Goal: Feedback & Contribution: Leave review/rating

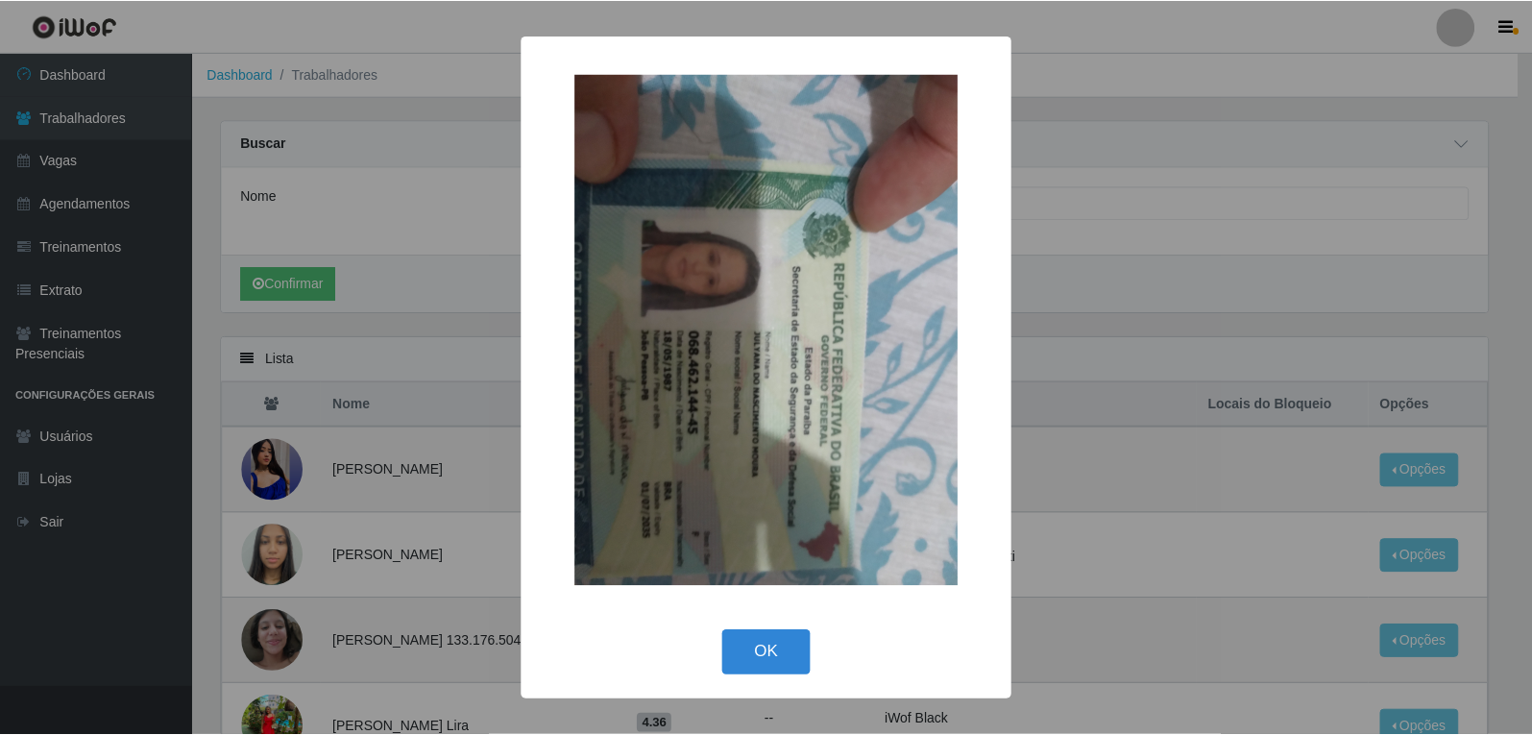
scroll to position [1255, 0]
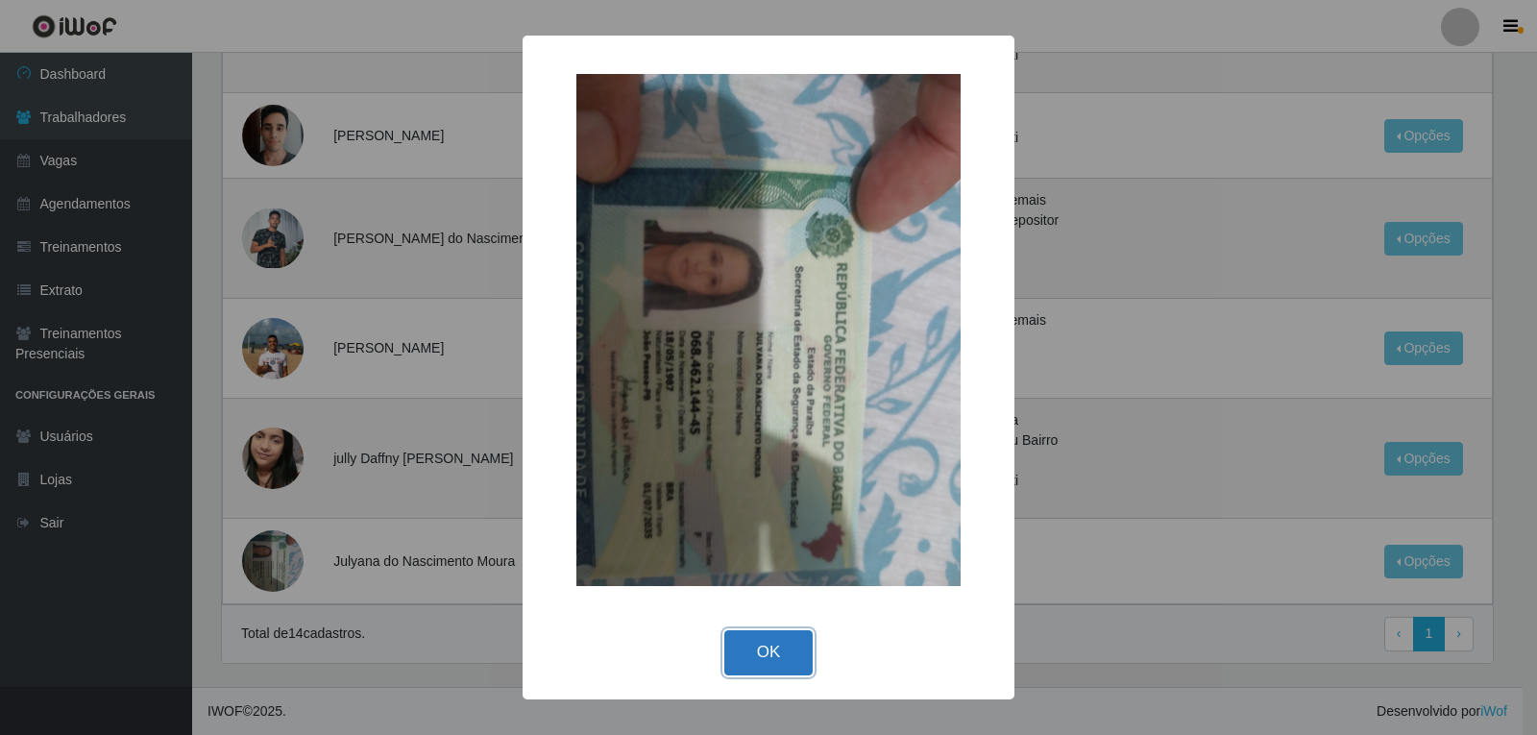
click at [774, 668] on button "OK" at bounding box center [768, 652] width 89 height 45
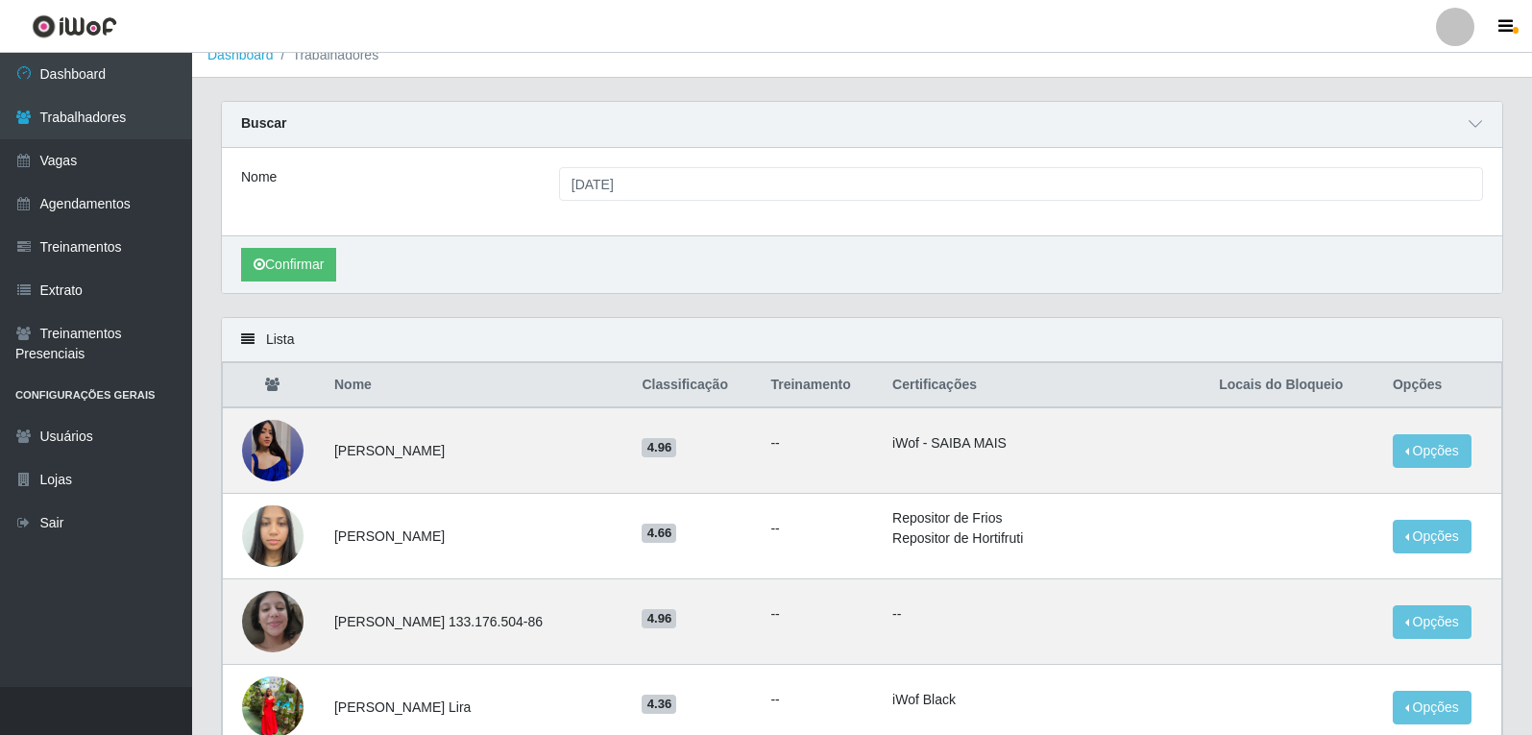
scroll to position [0, 0]
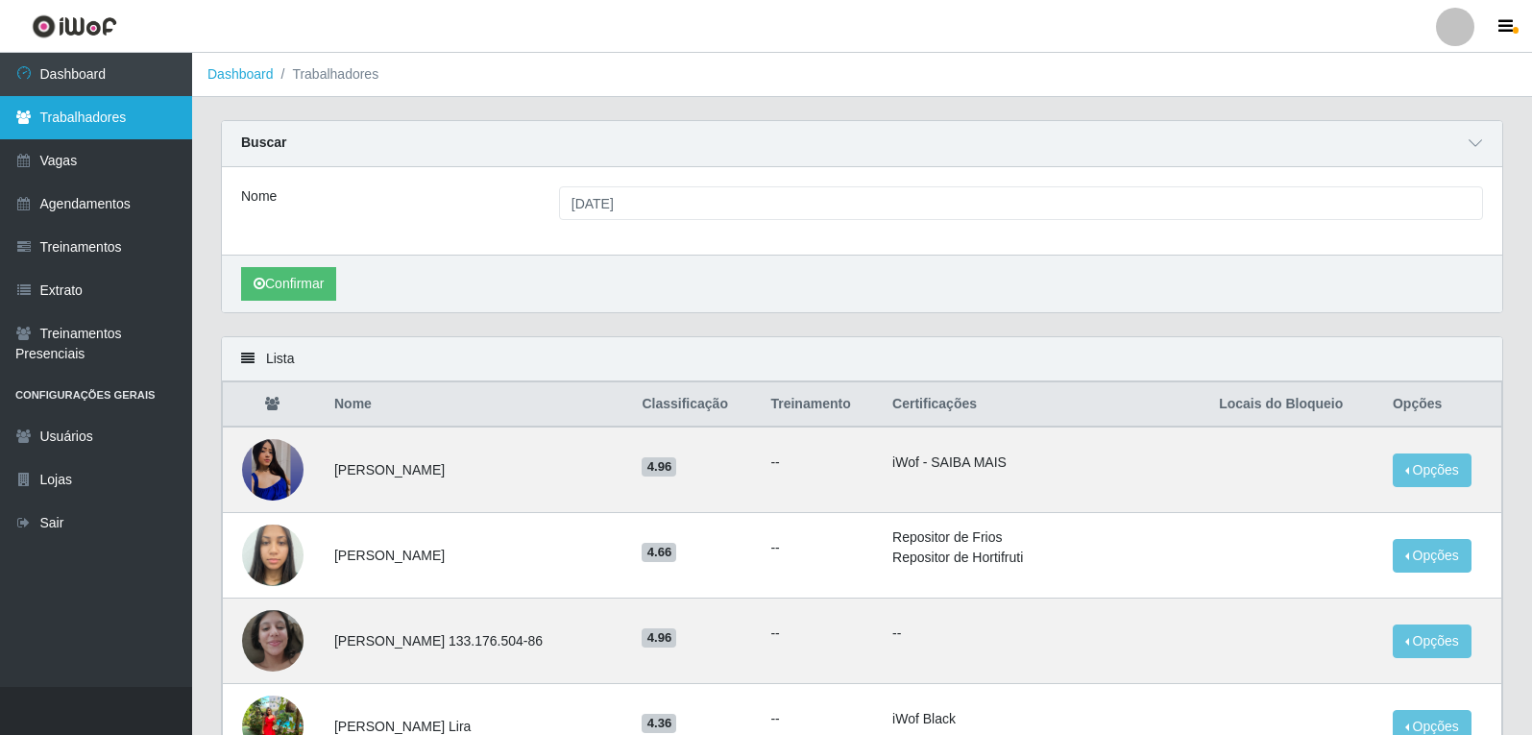
click at [139, 121] on link "Trabalhadores" at bounding box center [96, 117] width 192 height 43
click at [122, 50] on link at bounding box center [74, 26] width 149 height 53
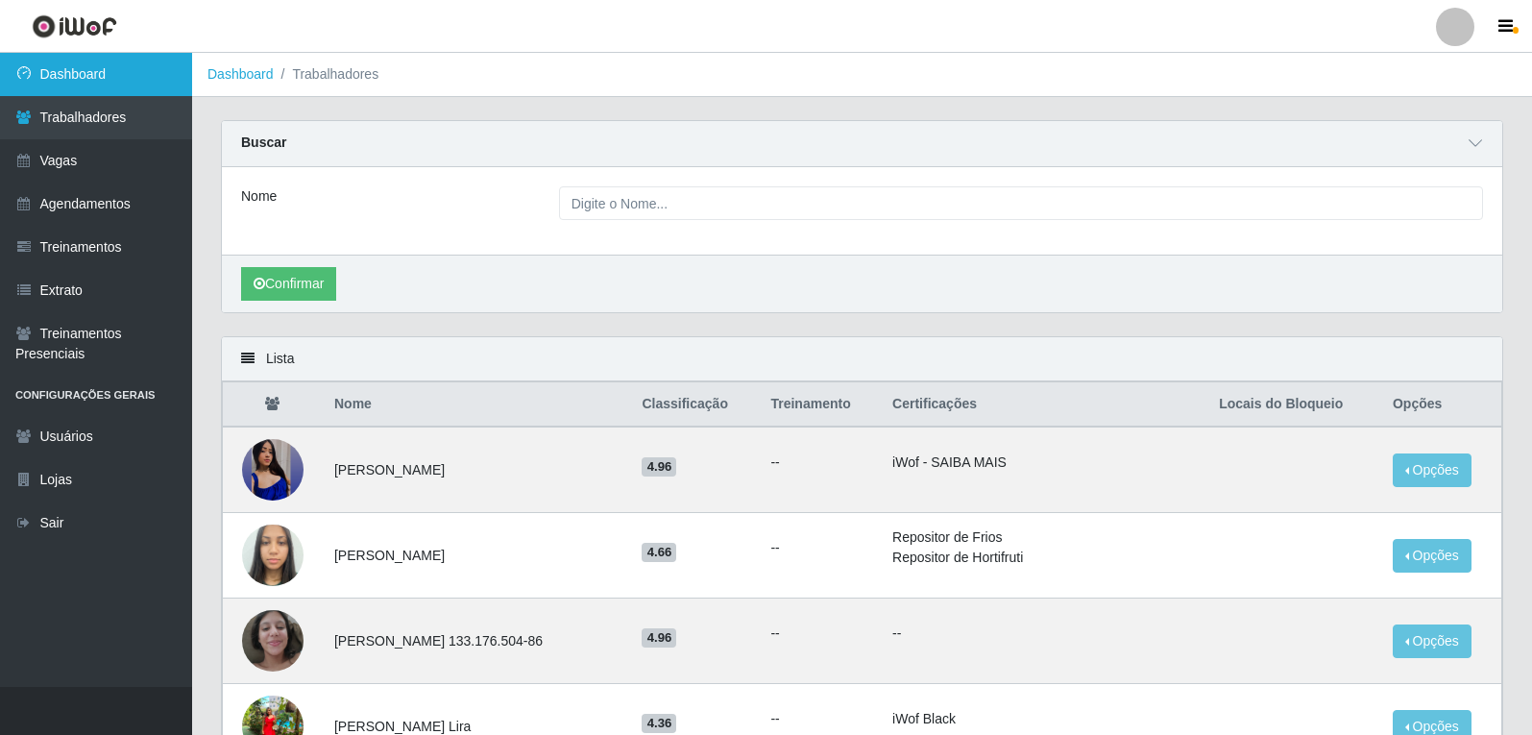
click at [124, 62] on link "Dashboard" at bounding box center [96, 74] width 192 height 43
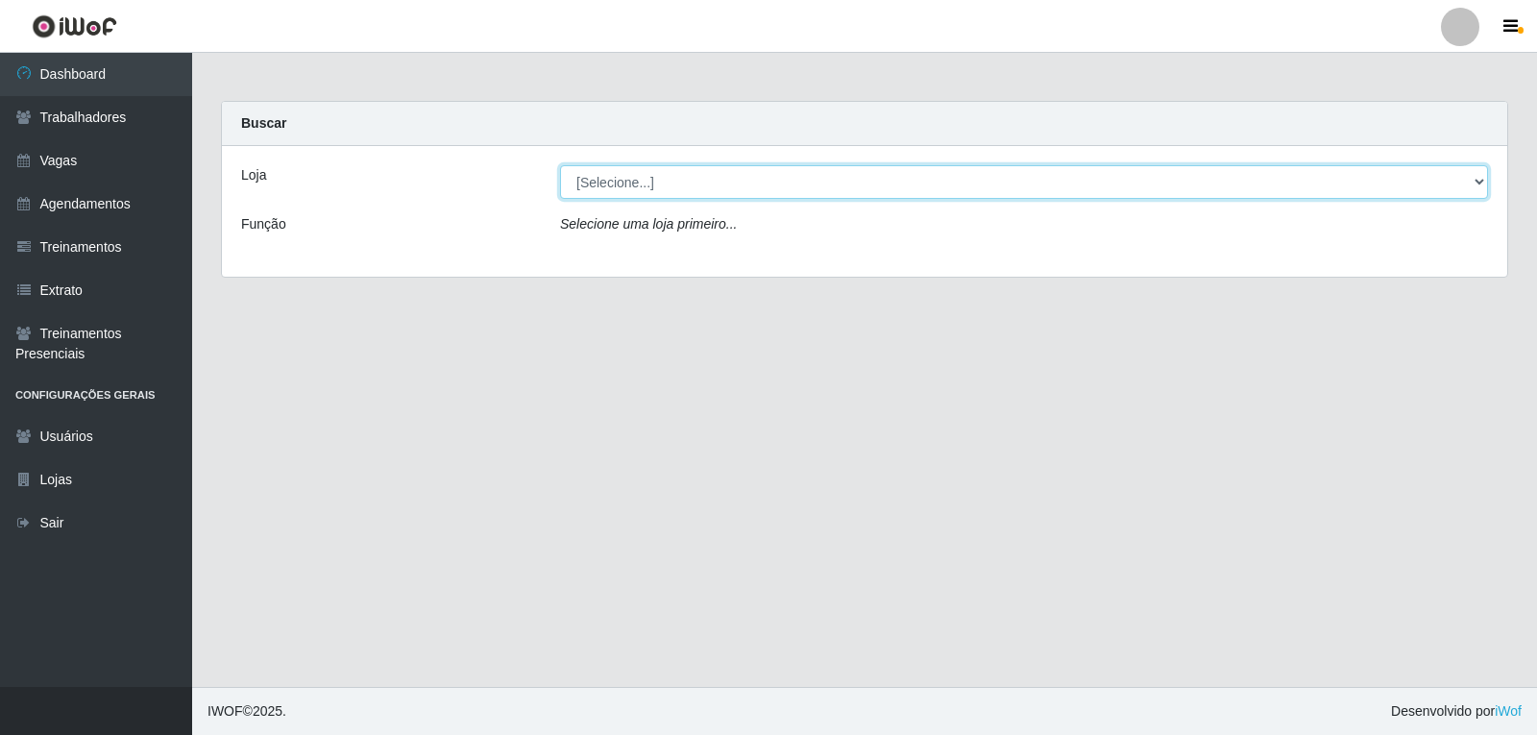
click at [606, 176] on select "[Selecione...] Varejão do Preço - Bancários" at bounding box center [1024, 182] width 928 height 34
select select "157"
click at [560, 165] on select "[Selecione...] Varejão do Preço - Bancários" at bounding box center [1024, 182] width 928 height 34
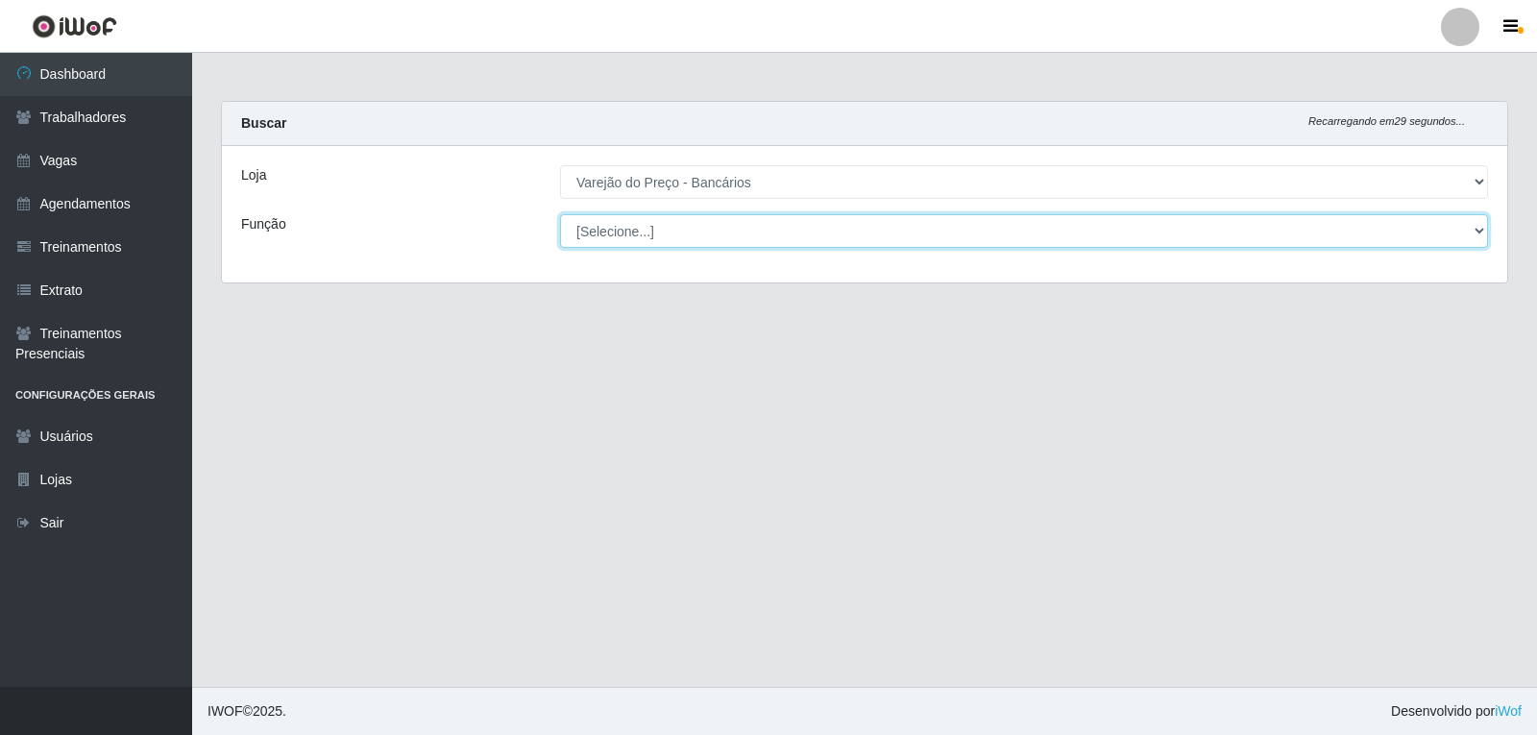
click at [715, 232] on select "[Selecione...] Auxiliar de Estacionamento Auxiliar de Estacionamento + Auxiliar…" at bounding box center [1024, 231] width 928 height 34
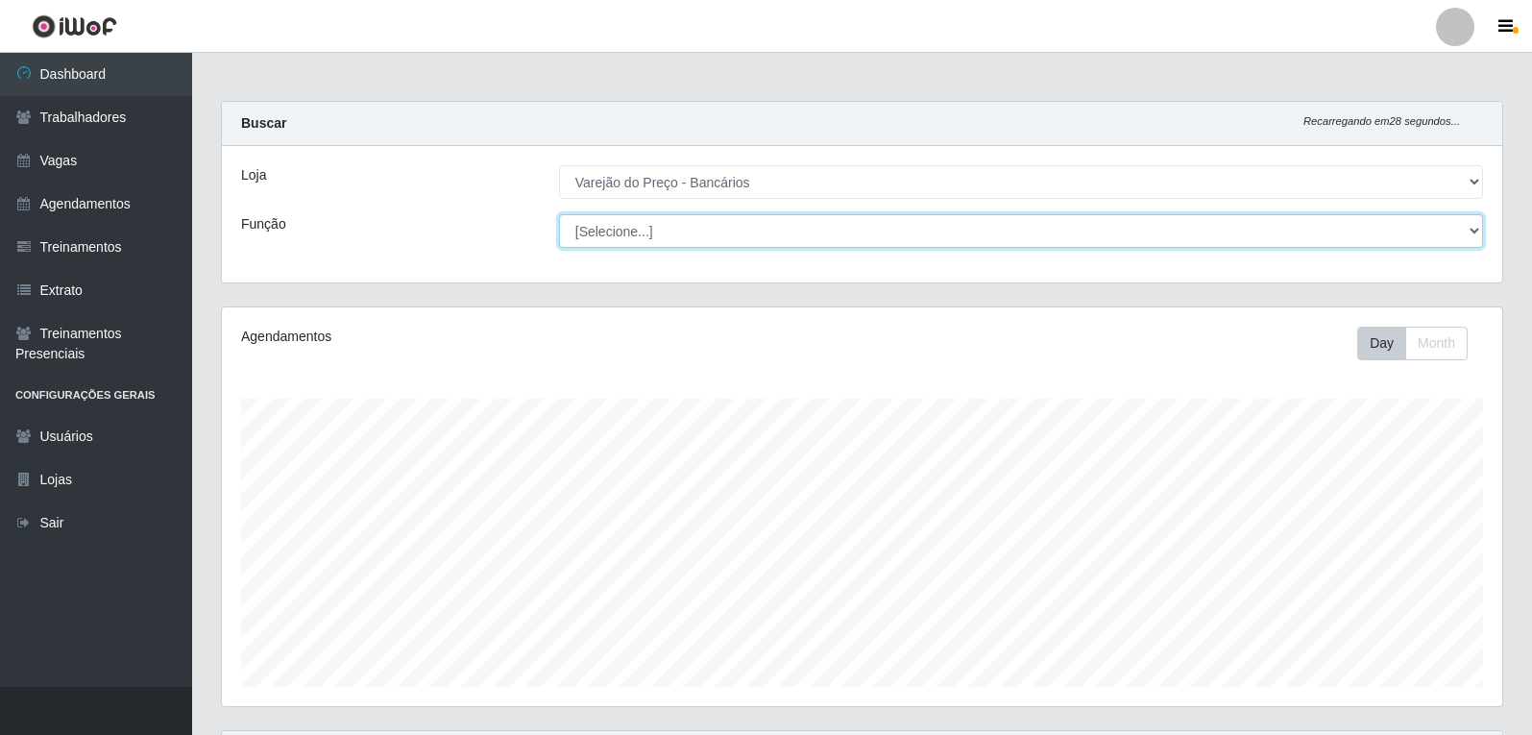
scroll to position [399, 1280]
select select "1"
click at [559, 214] on select "[Selecione...] Auxiliar de Estacionamento Auxiliar de Estacionamento + Auxiliar…" at bounding box center [1021, 231] width 924 height 34
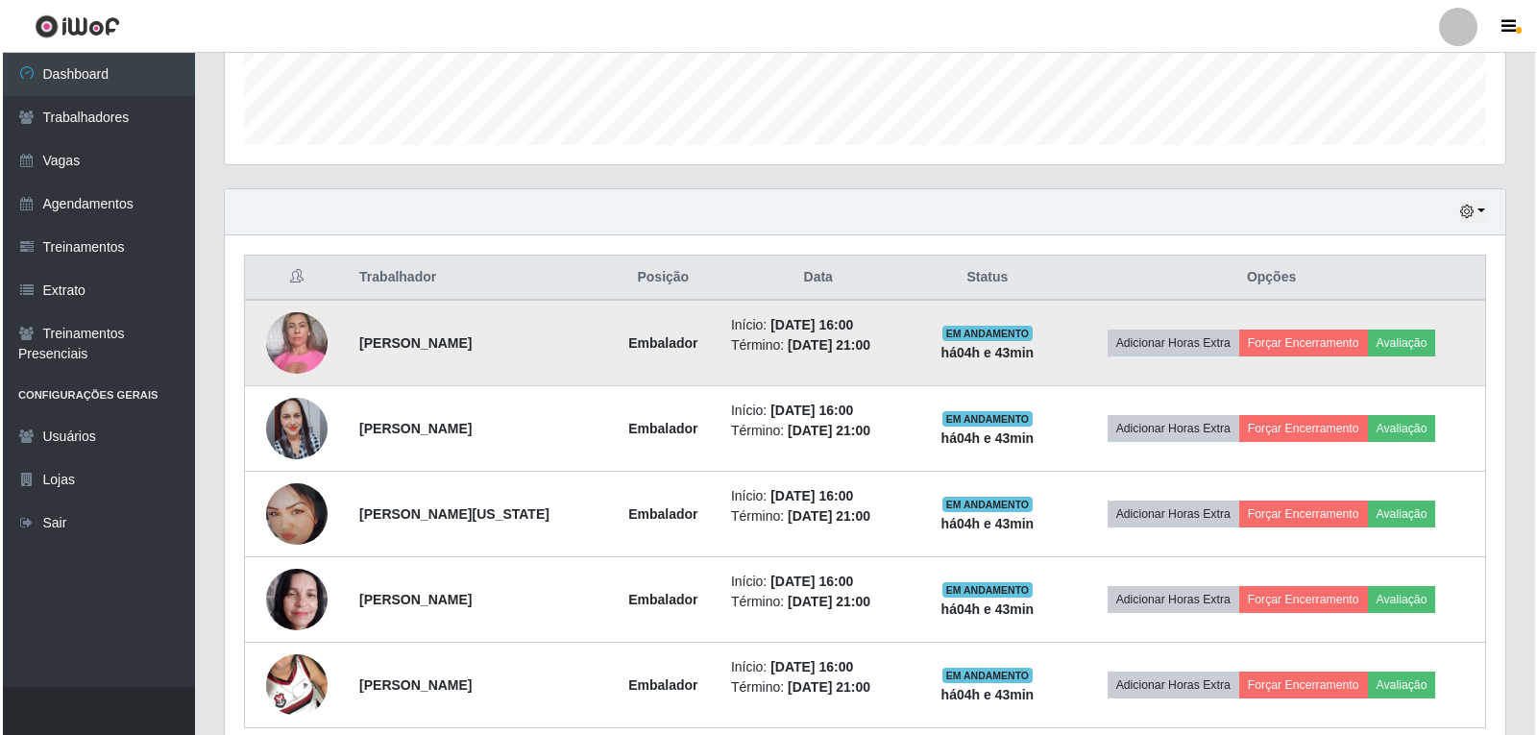
scroll to position [626, 0]
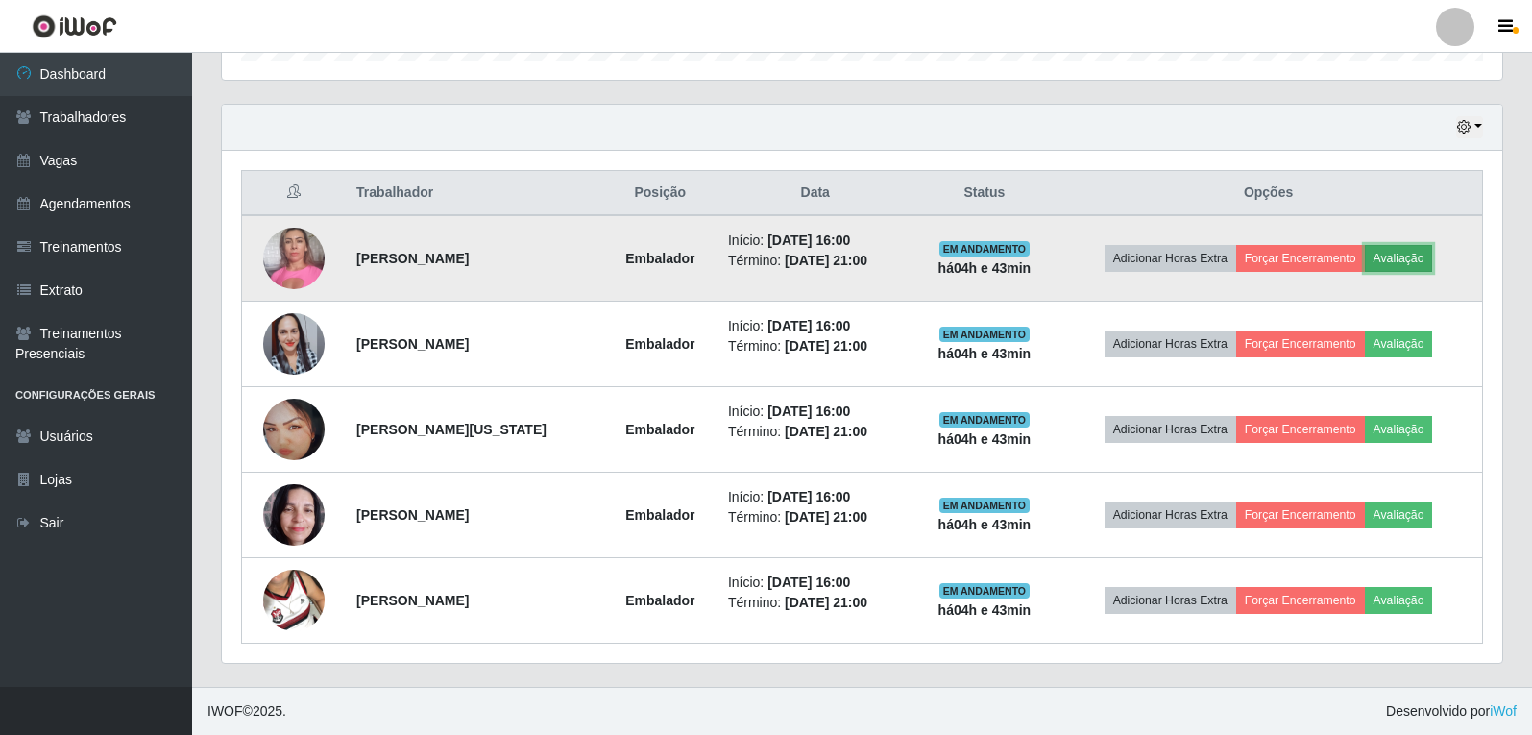
click at [1420, 259] on button "Avaliação" at bounding box center [1399, 258] width 68 height 27
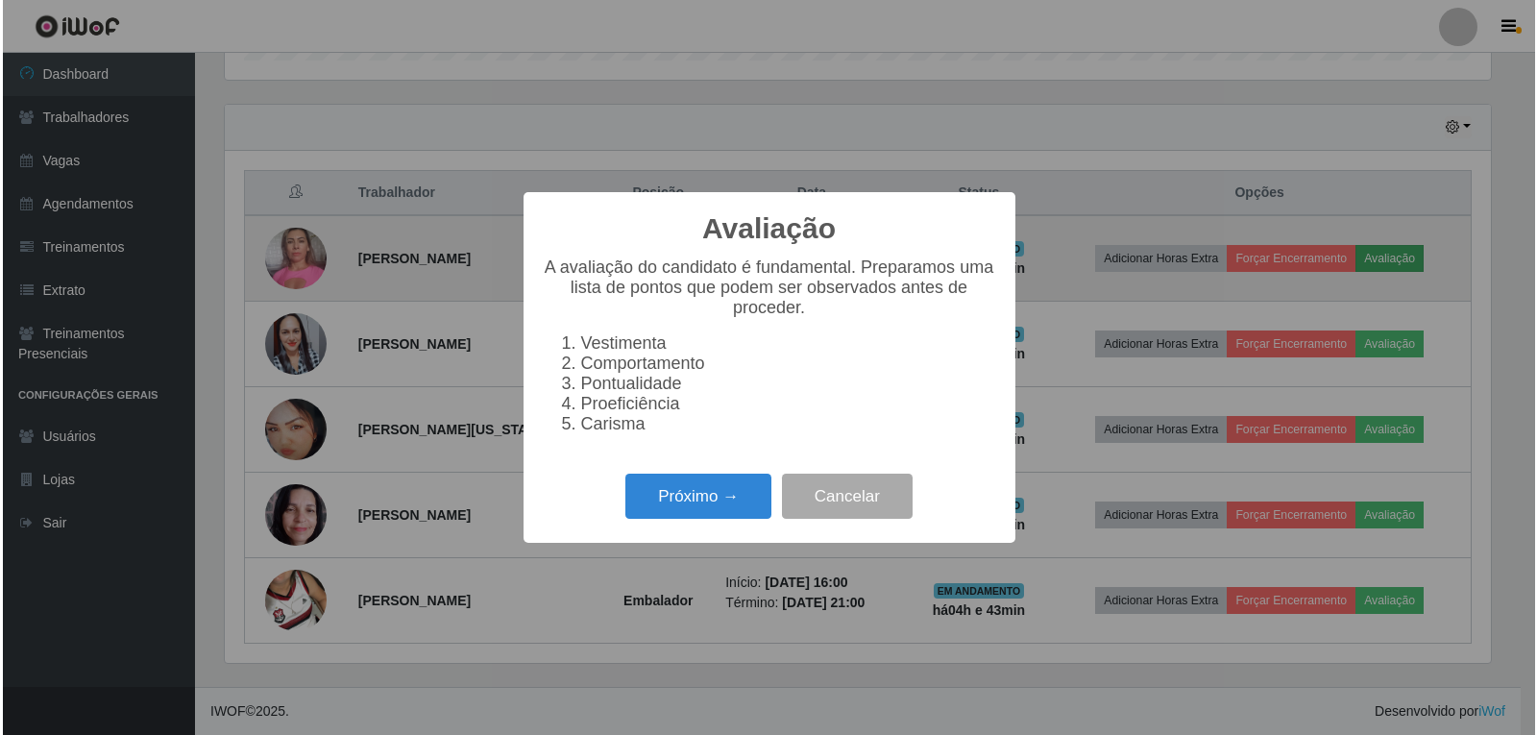
scroll to position [399, 1271]
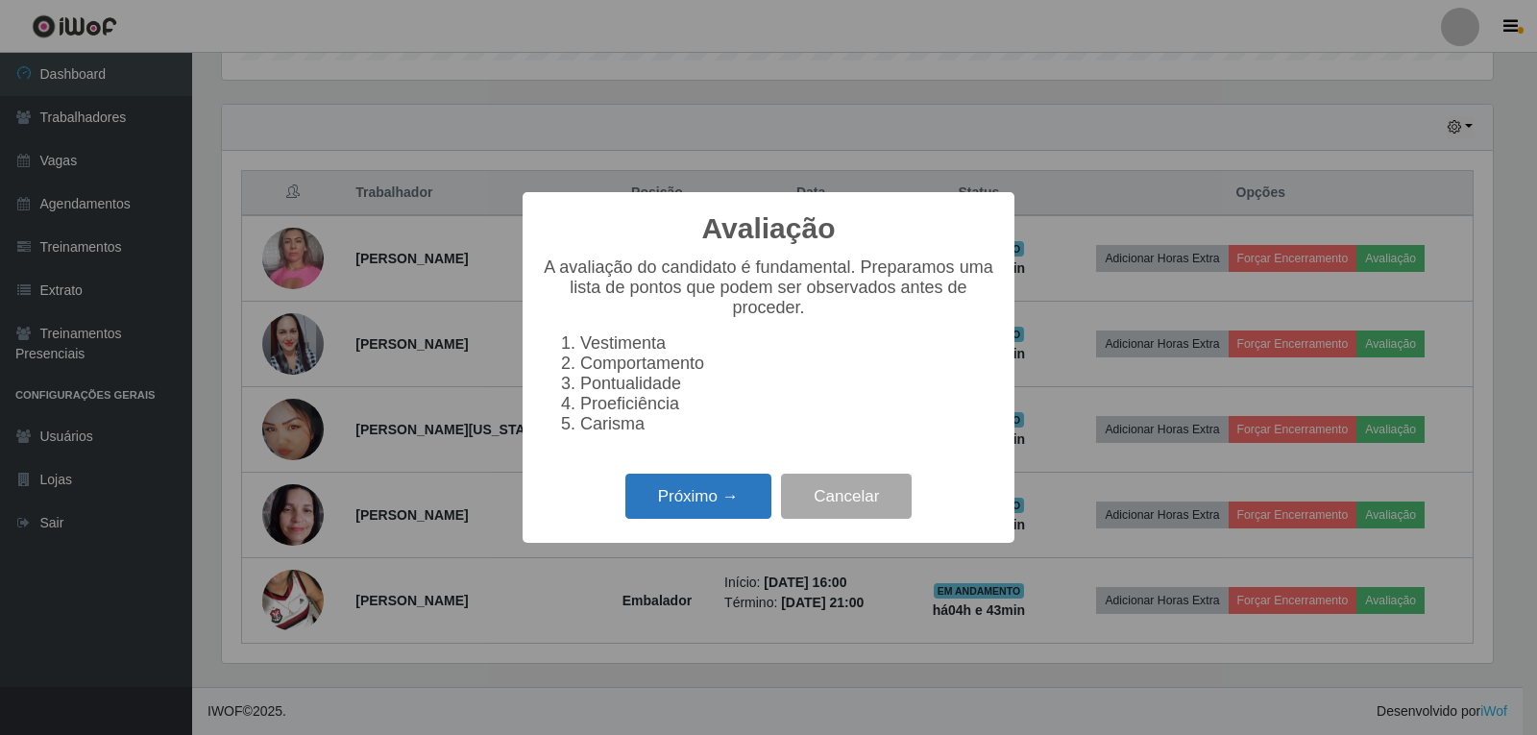
click at [708, 507] on button "Próximo →" at bounding box center [698, 496] width 146 height 45
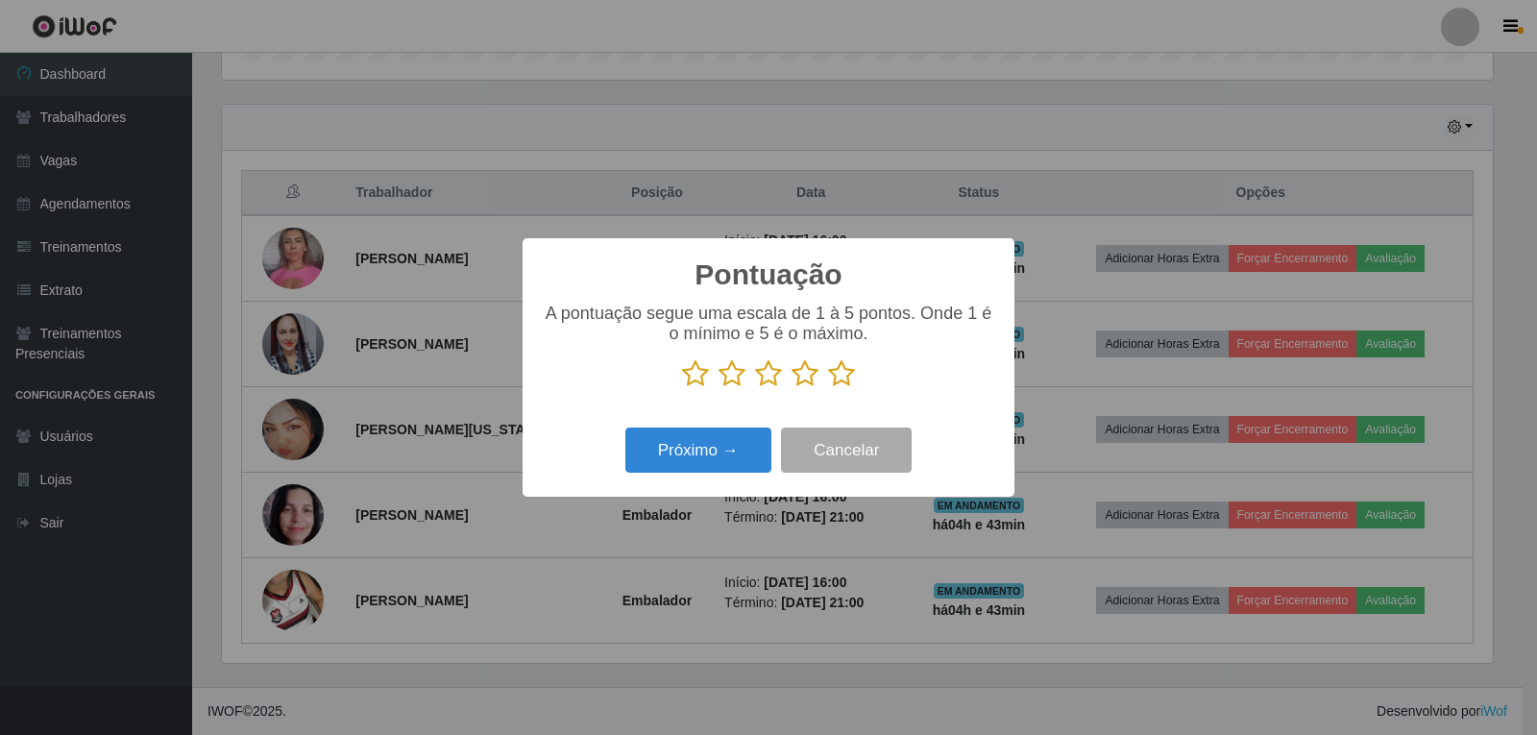
click at [833, 374] on icon at bounding box center [841, 373] width 27 height 29
click at [828, 388] on input "radio" at bounding box center [828, 388] width 0 height 0
click at [730, 451] on button "Próximo →" at bounding box center [698, 449] width 146 height 45
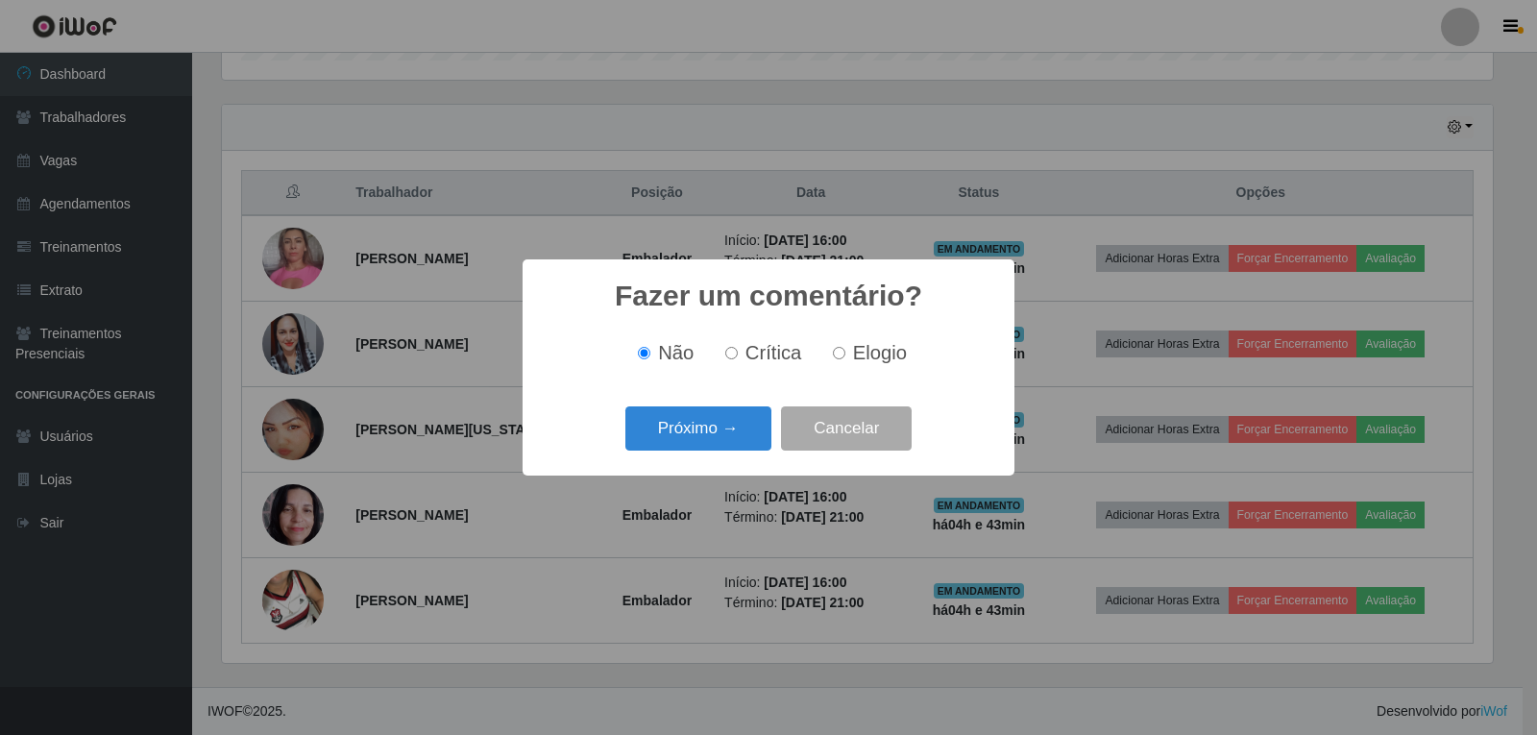
click at [858, 347] on span "Elogio" at bounding box center [880, 352] width 54 height 21
click at [845, 347] on input "Elogio" at bounding box center [839, 353] width 12 height 12
radio input "true"
click at [754, 416] on button "Próximo →" at bounding box center [698, 428] width 146 height 45
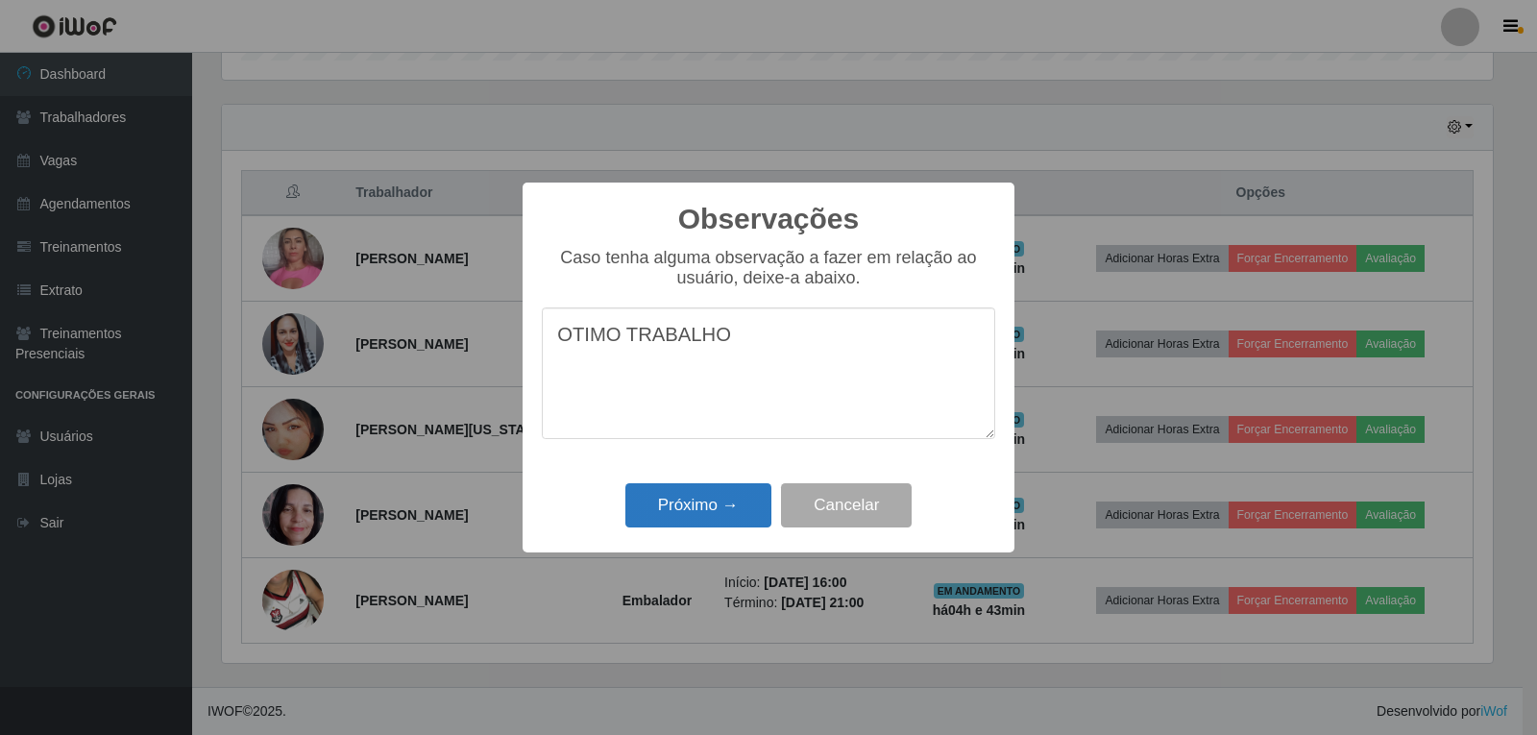
type textarea "OTIMO TRABALHO"
click at [729, 518] on button "Próximo →" at bounding box center [698, 505] width 146 height 45
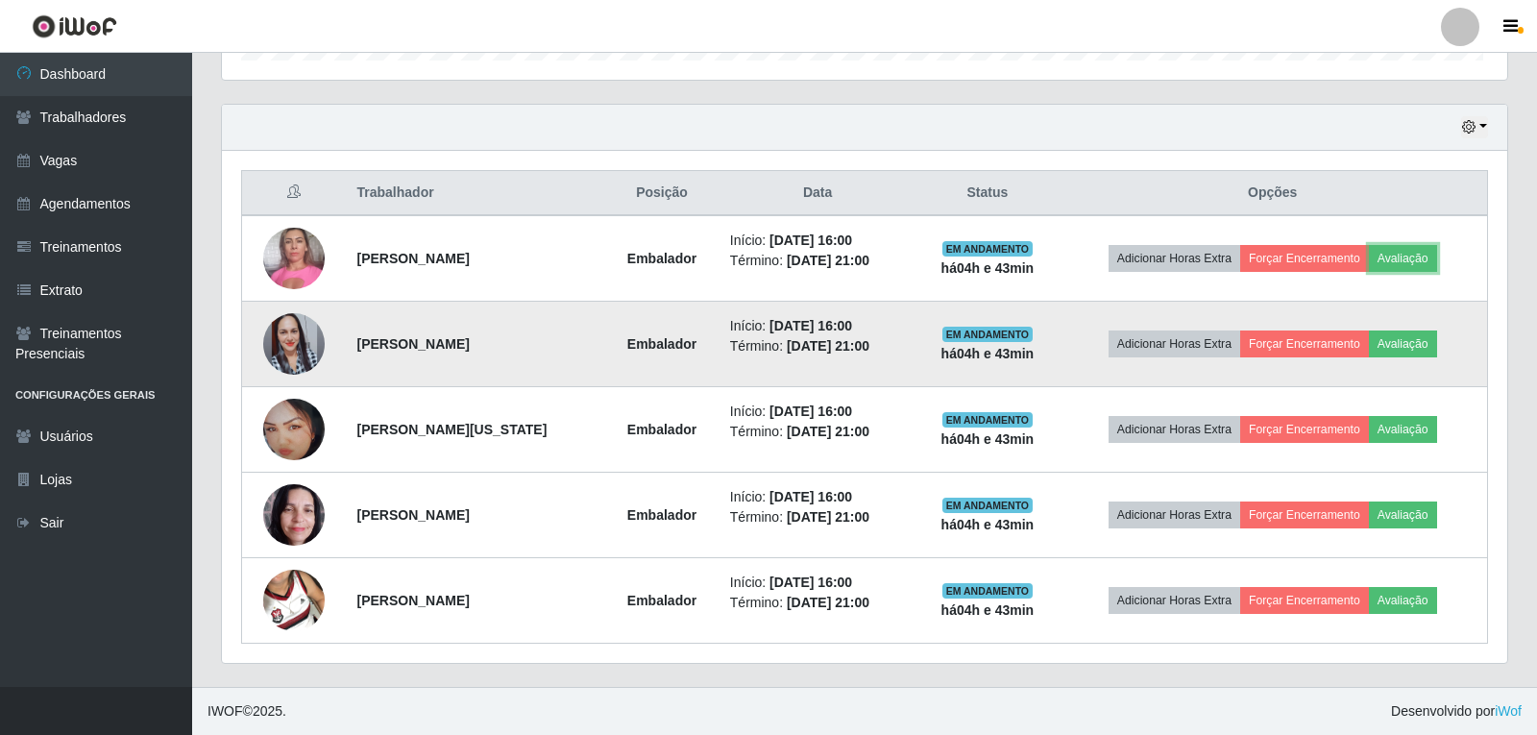
scroll to position [399, 1280]
click at [1426, 333] on button "Avaliação" at bounding box center [1399, 343] width 68 height 27
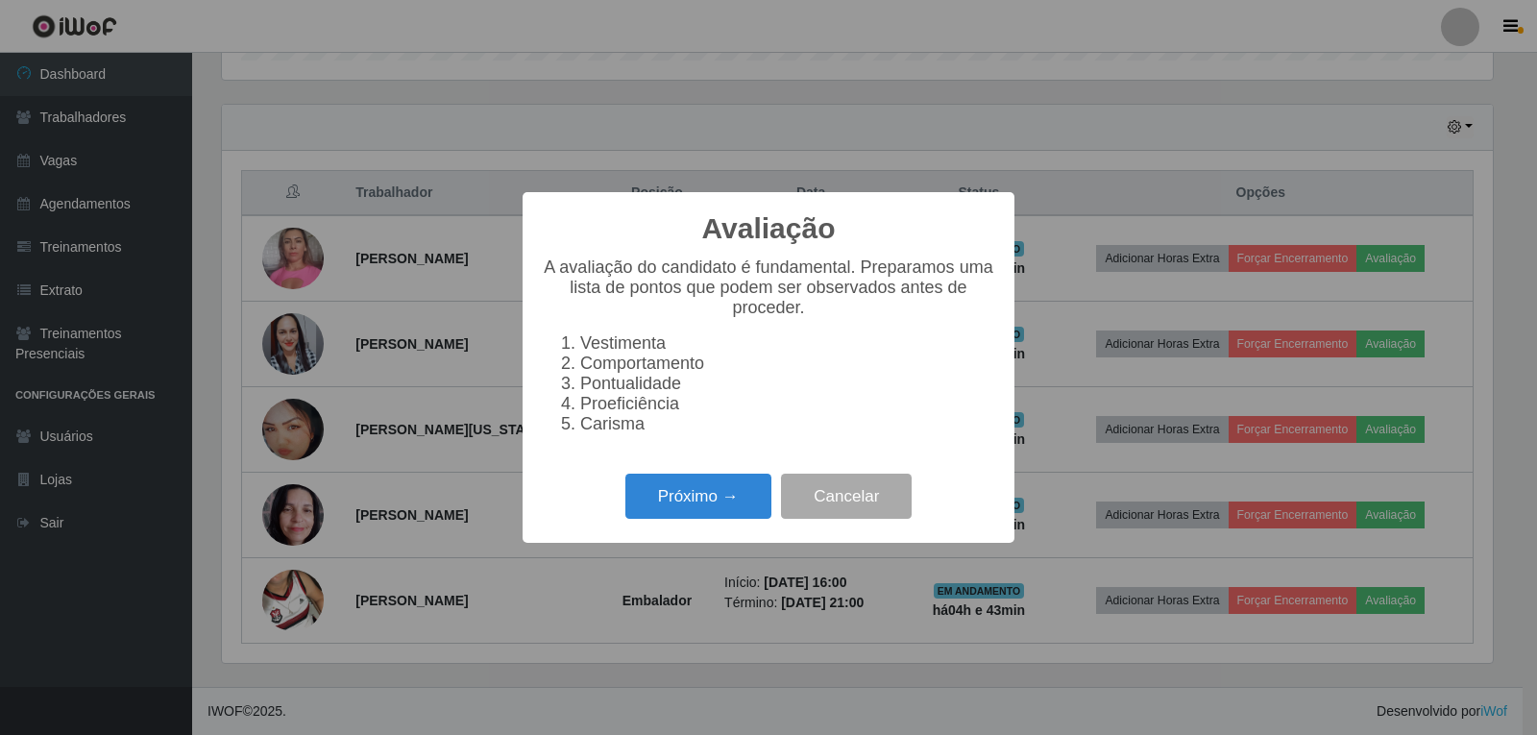
scroll to position [399, 1271]
click at [690, 499] on button "Próximo →" at bounding box center [698, 496] width 146 height 45
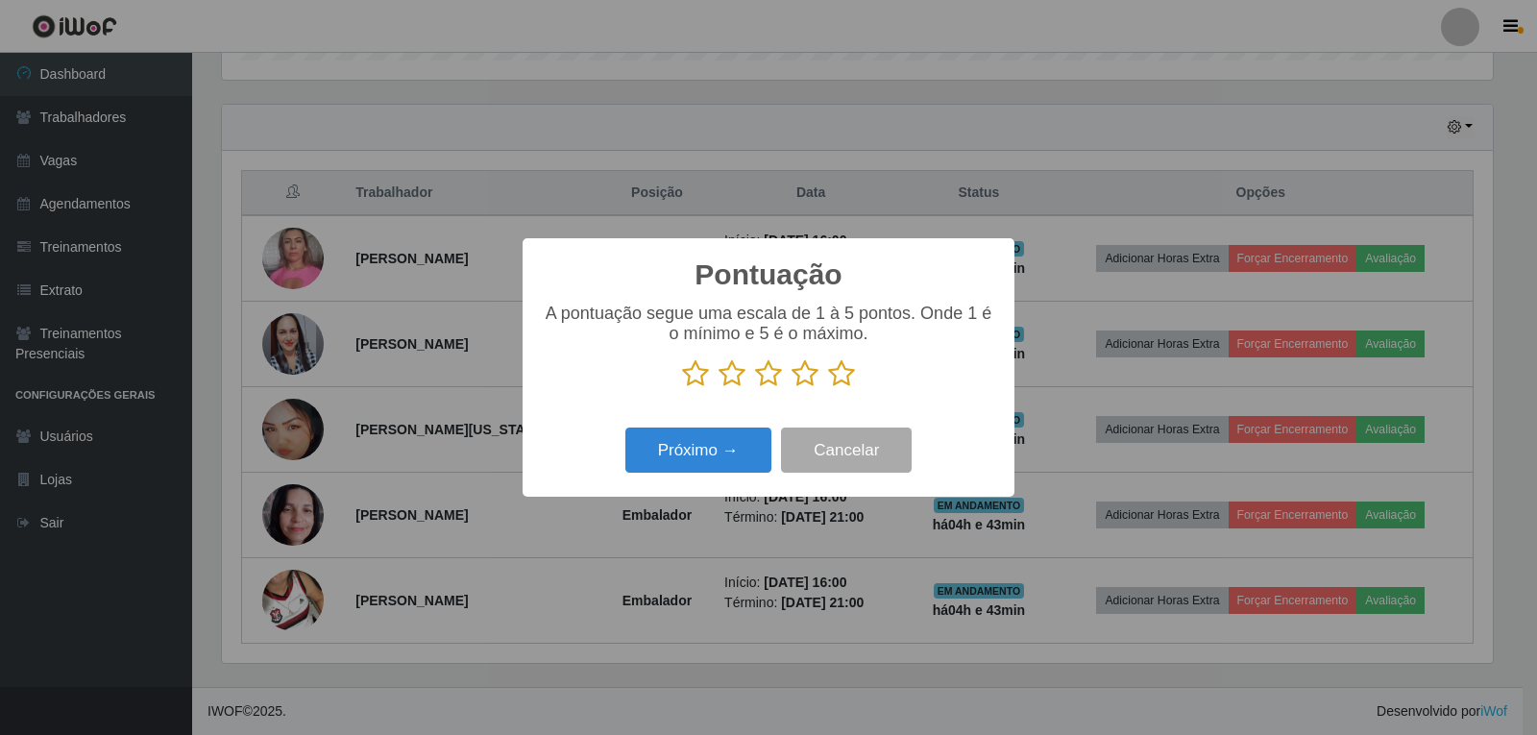
click at [846, 378] on icon at bounding box center [841, 373] width 27 height 29
click at [828, 388] on input "radio" at bounding box center [828, 388] width 0 height 0
click at [734, 449] on button "Próximo →" at bounding box center [698, 449] width 146 height 45
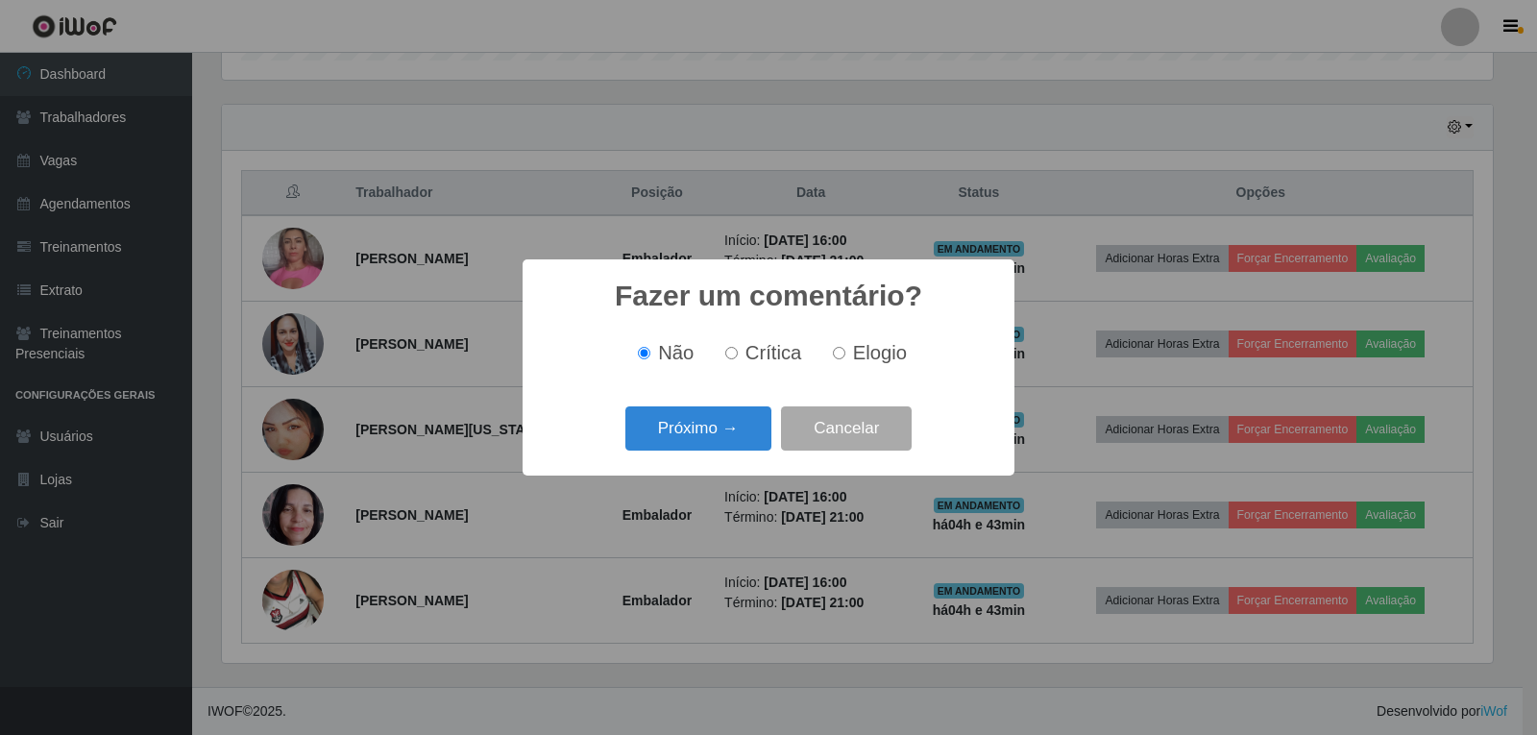
click at [853, 362] on span "Elogio" at bounding box center [880, 352] width 54 height 21
click at [845, 359] on input "Elogio" at bounding box center [839, 353] width 12 height 12
radio input "true"
click at [744, 427] on button "Próximo →" at bounding box center [698, 428] width 146 height 45
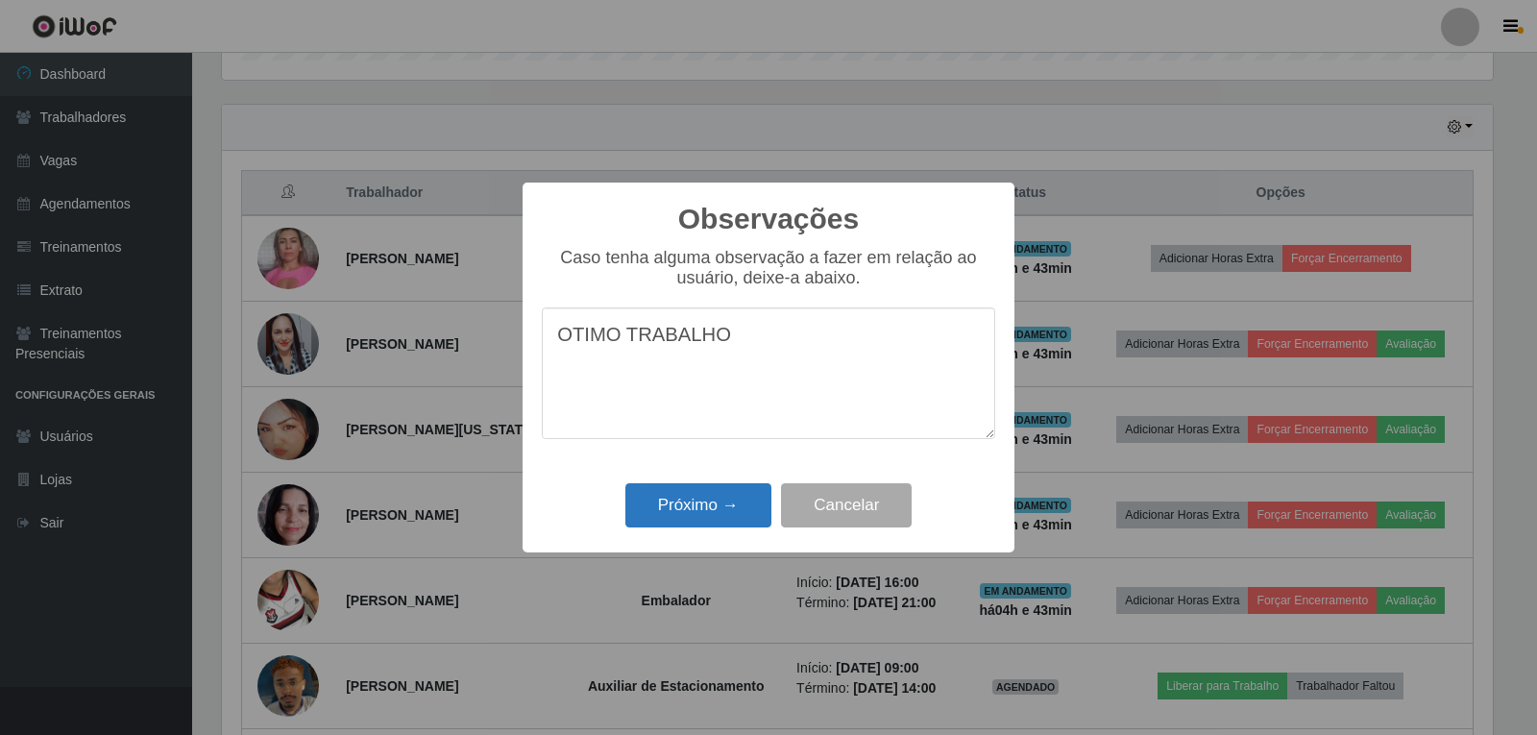
type textarea "OTIMO TRABALHO"
click at [710, 508] on button "Próximo →" at bounding box center [698, 505] width 146 height 45
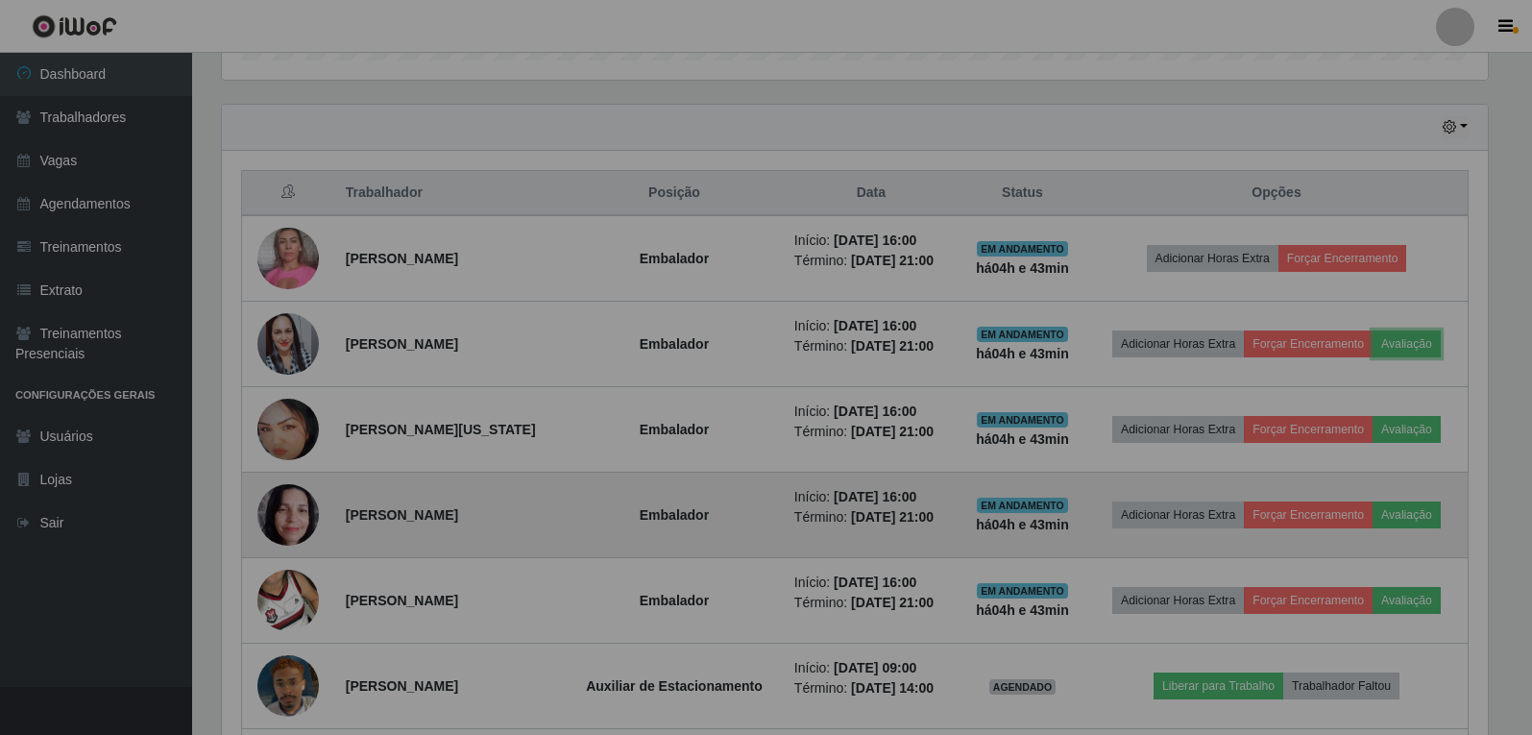
scroll to position [399, 1280]
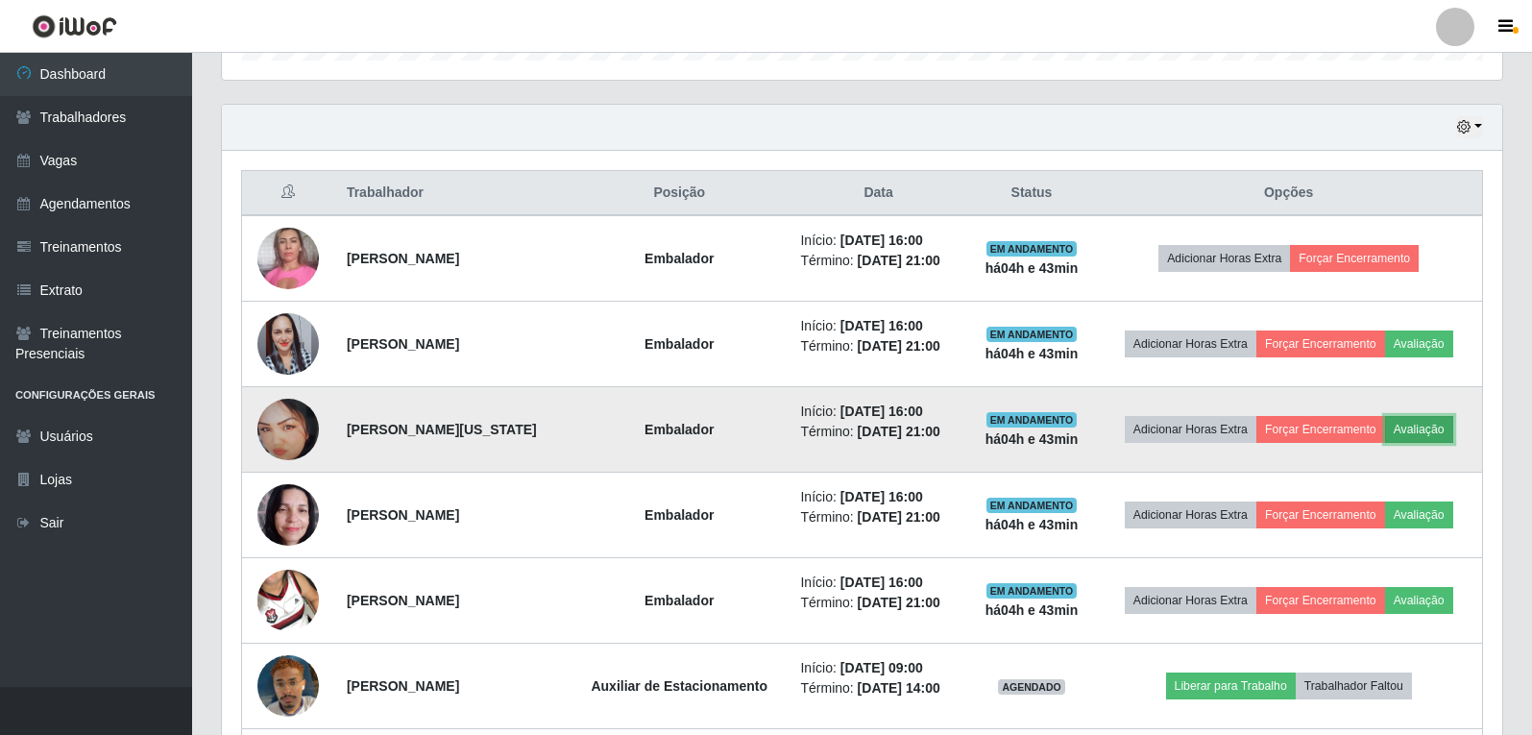
click at [1440, 430] on button "Avaliação" at bounding box center [1419, 429] width 68 height 27
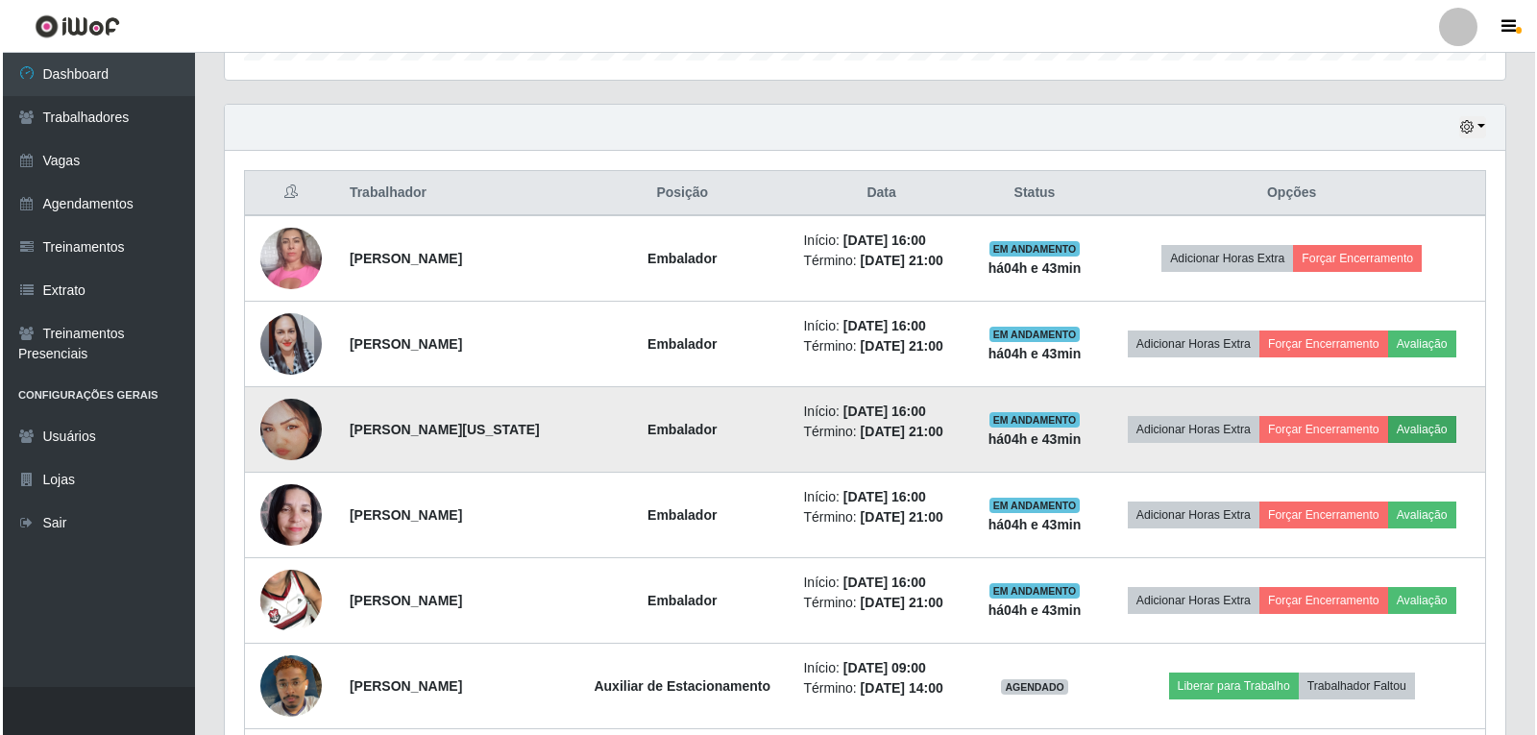
scroll to position [399, 1271]
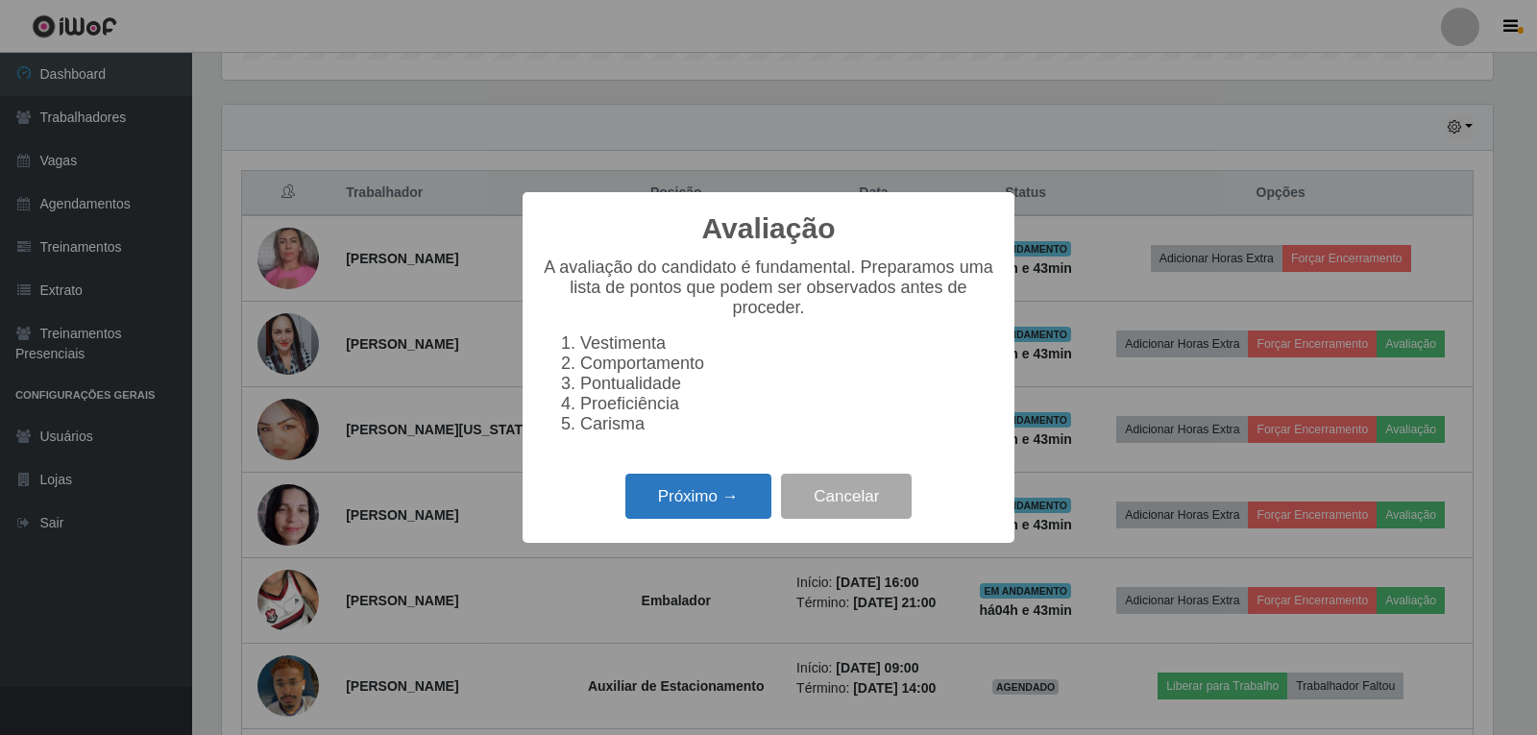
click at [762, 504] on button "Próximo →" at bounding box center [698, 496] width 146 height 45
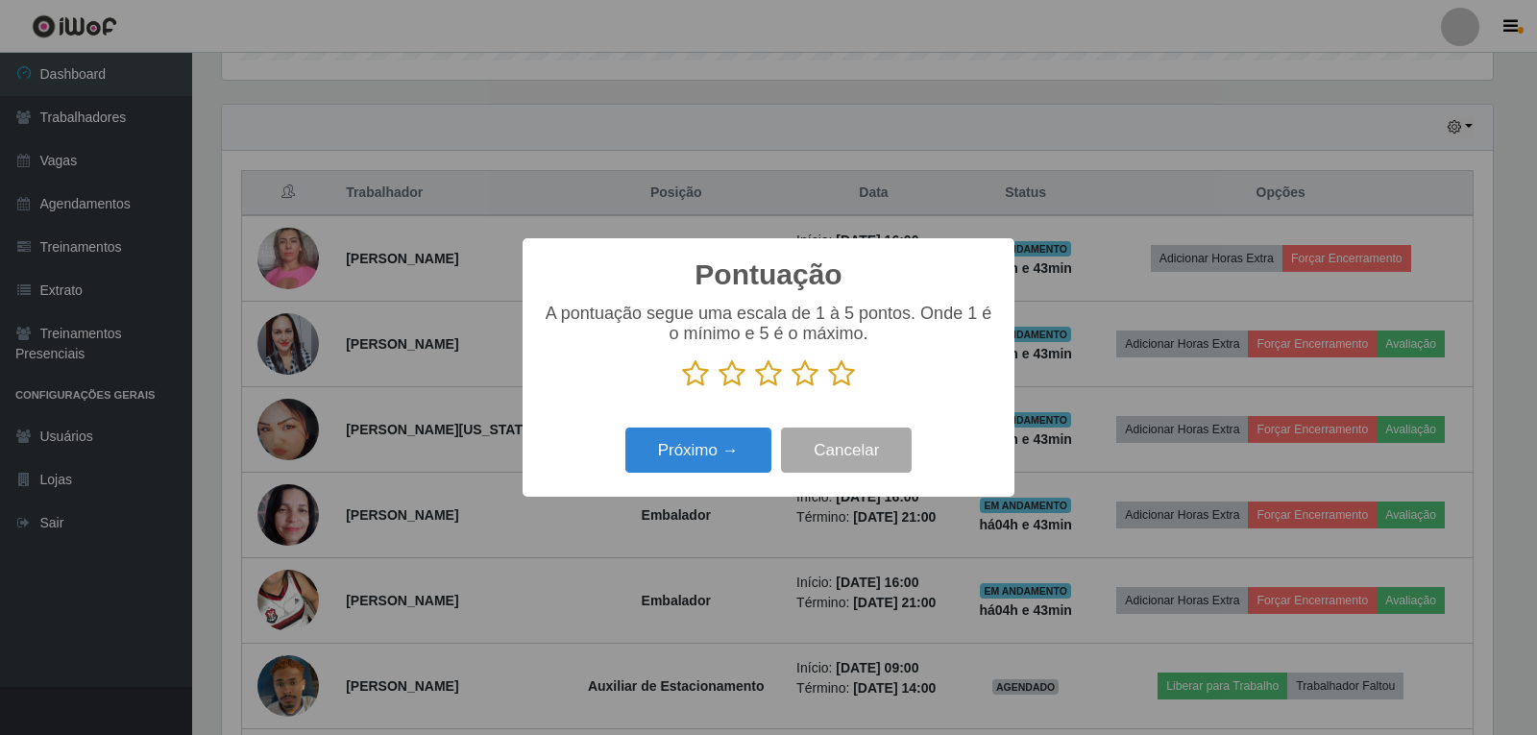
click at [850, 382] on icon at bounding box center [841, 373] width 27 height 29
click at [828, 388] on input "radio" at bounding box center [828, 388] width 0 height 0
click at [733, 436] on button "Próximo →" at bounding box center [698, 449] width 146 height 45
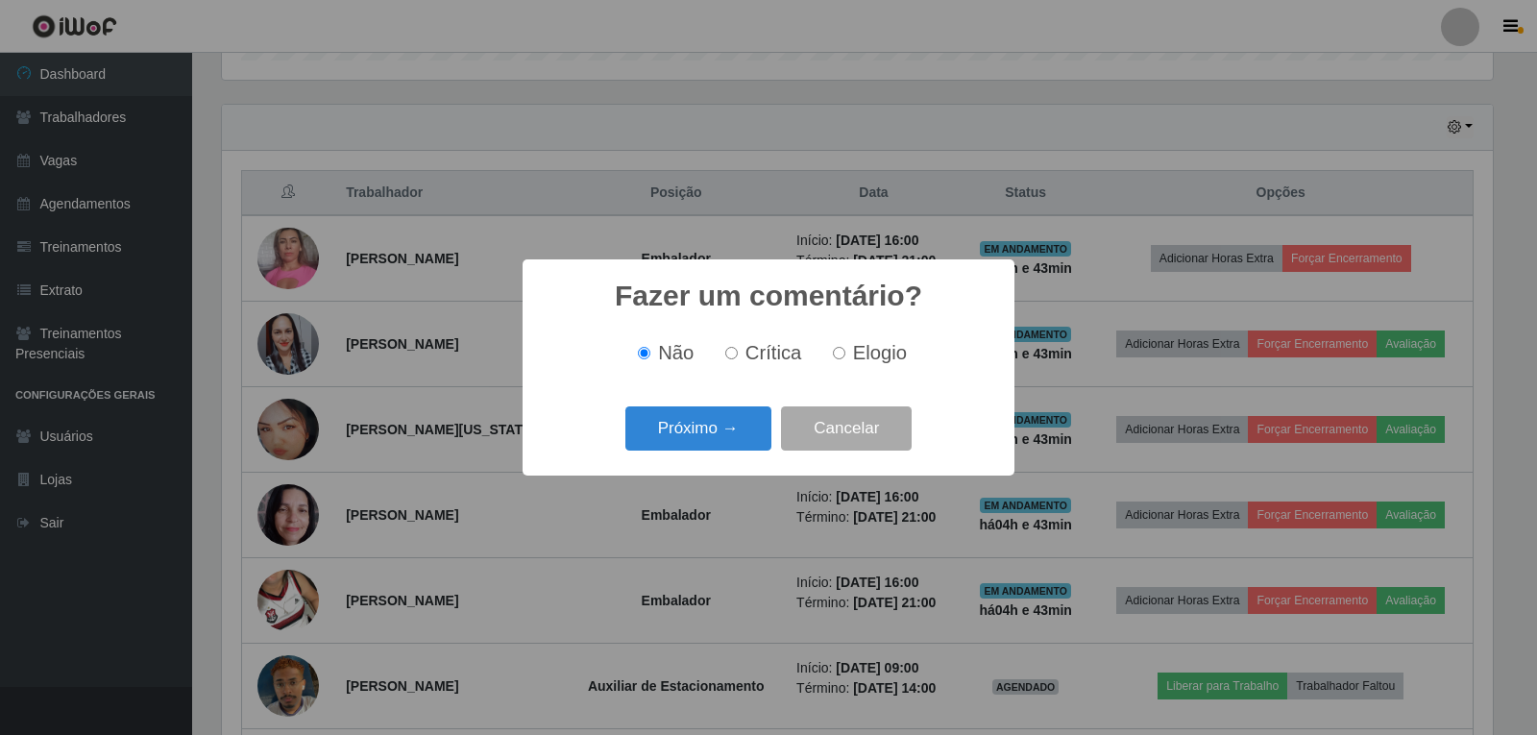
click at [853, 354] on span "Elogio" at bounding box center [880, 352] width 54 height 21
click at [845, 354] on input "Elogio" at bounding box center [839, 353] width 12 height 12
radio input "true"
click at [748, 429] on button "Próximo →" at bounding box center [698, 428] width 146 height 45
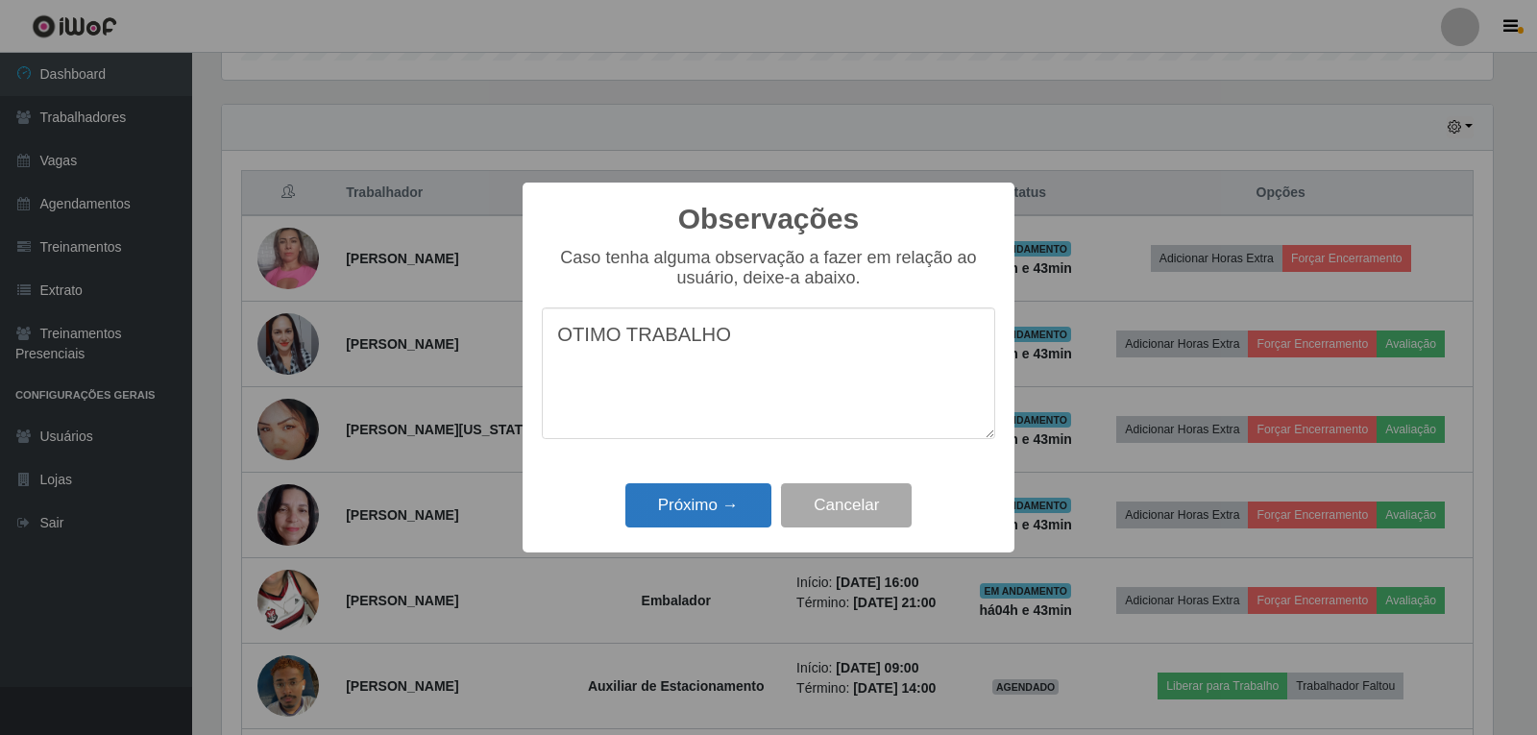
type textarea "OTIMO TRABALHO"
click at [725, 494] on button "Próximo →" at bounding box center [698, 505] width 146 height 45
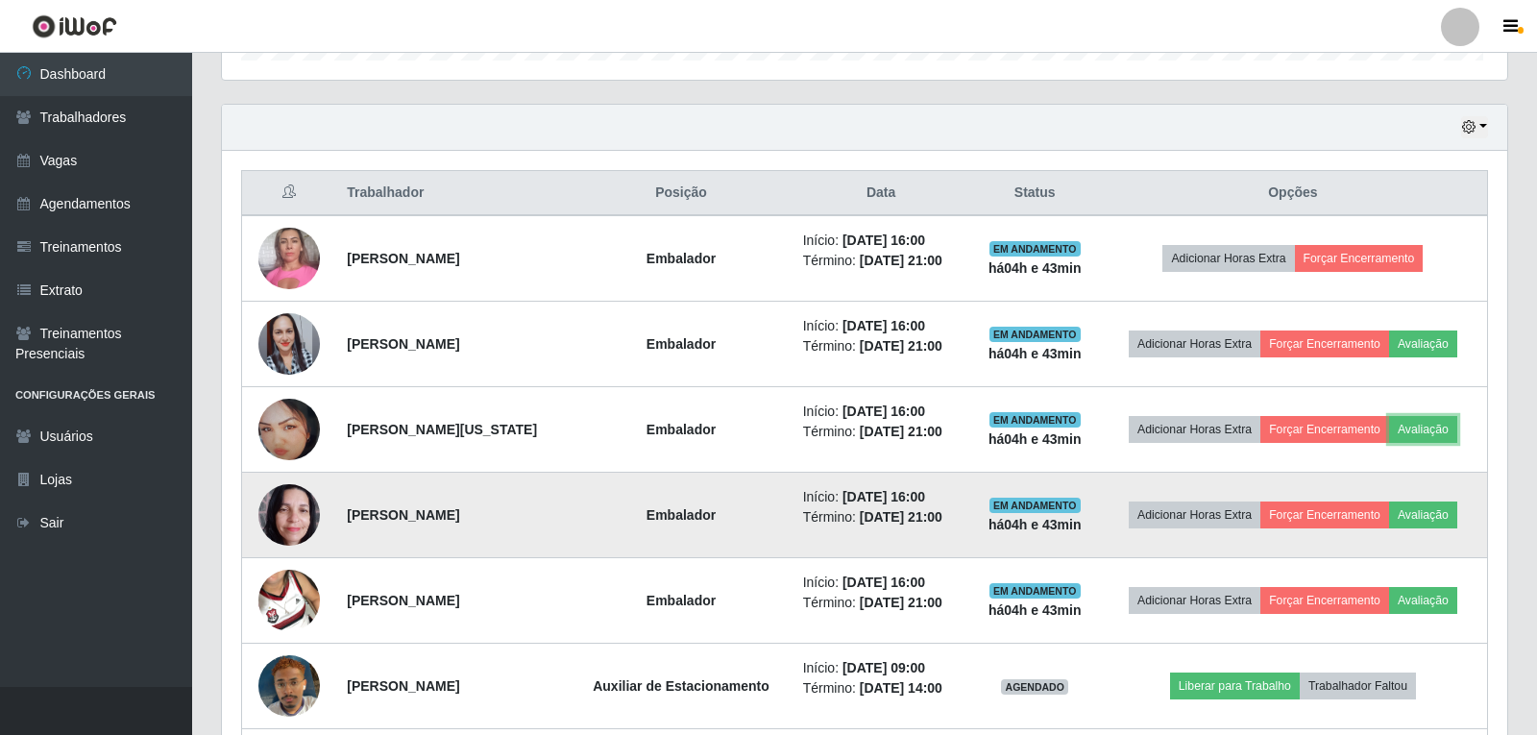
scroll to position [399, 1280]
click at [1439, 515] on button "Avaliação" at bounding box center [1419, 514] width 68 height 27
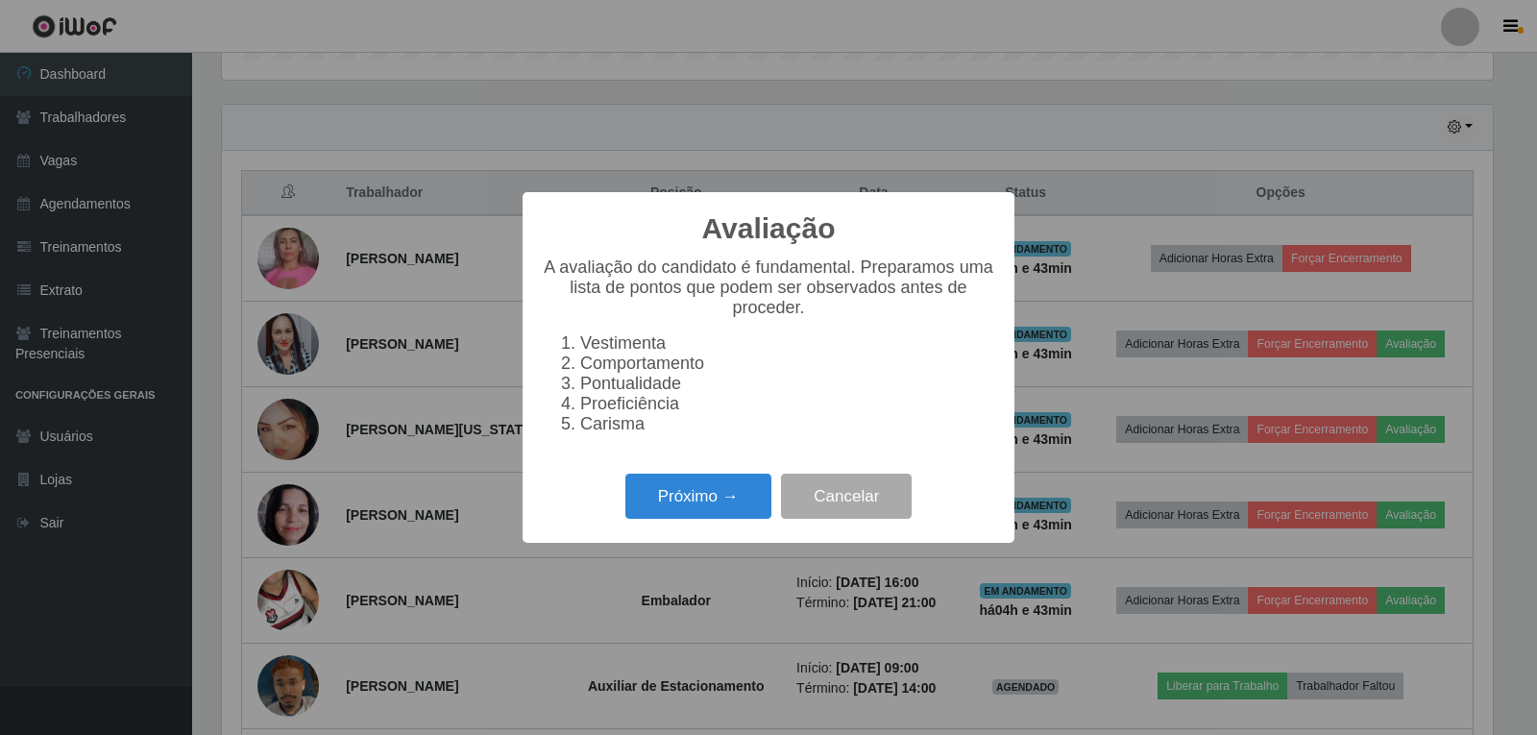
scroll to position [399, 1271]
click at [739, 500] on button "Próximo →" at bounding box center [698, 496] width 146 height 45
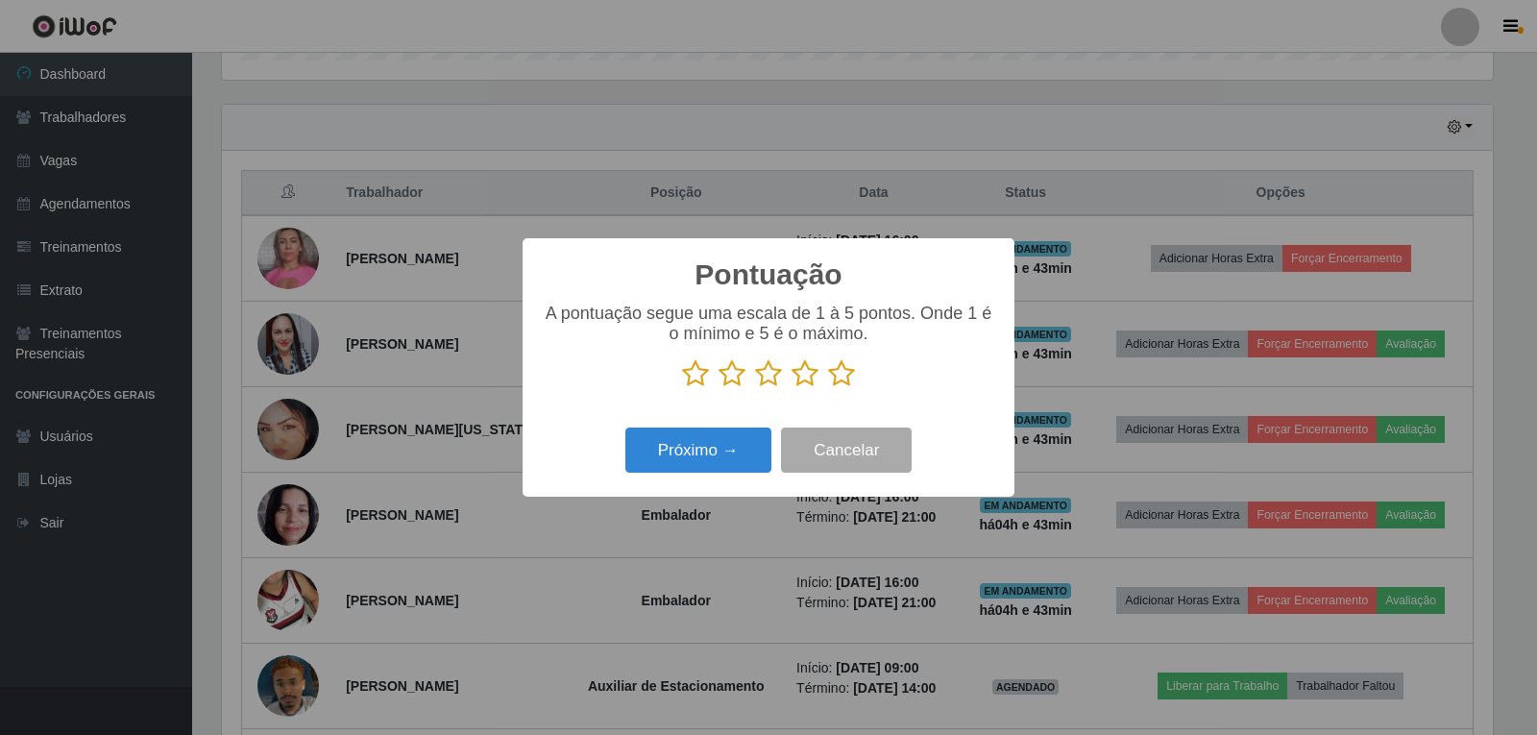
scroll to position [960204, 959332]
click at [840, 377] on icon at bounding box center [841, 373] width 27 height 29
click at [828, 388] on input "radio" at bounding box center [828, 388] width 0 height 0
click at [744, 431] on button "Próximo →" at bounding box center [698, 449] width 146 height 45
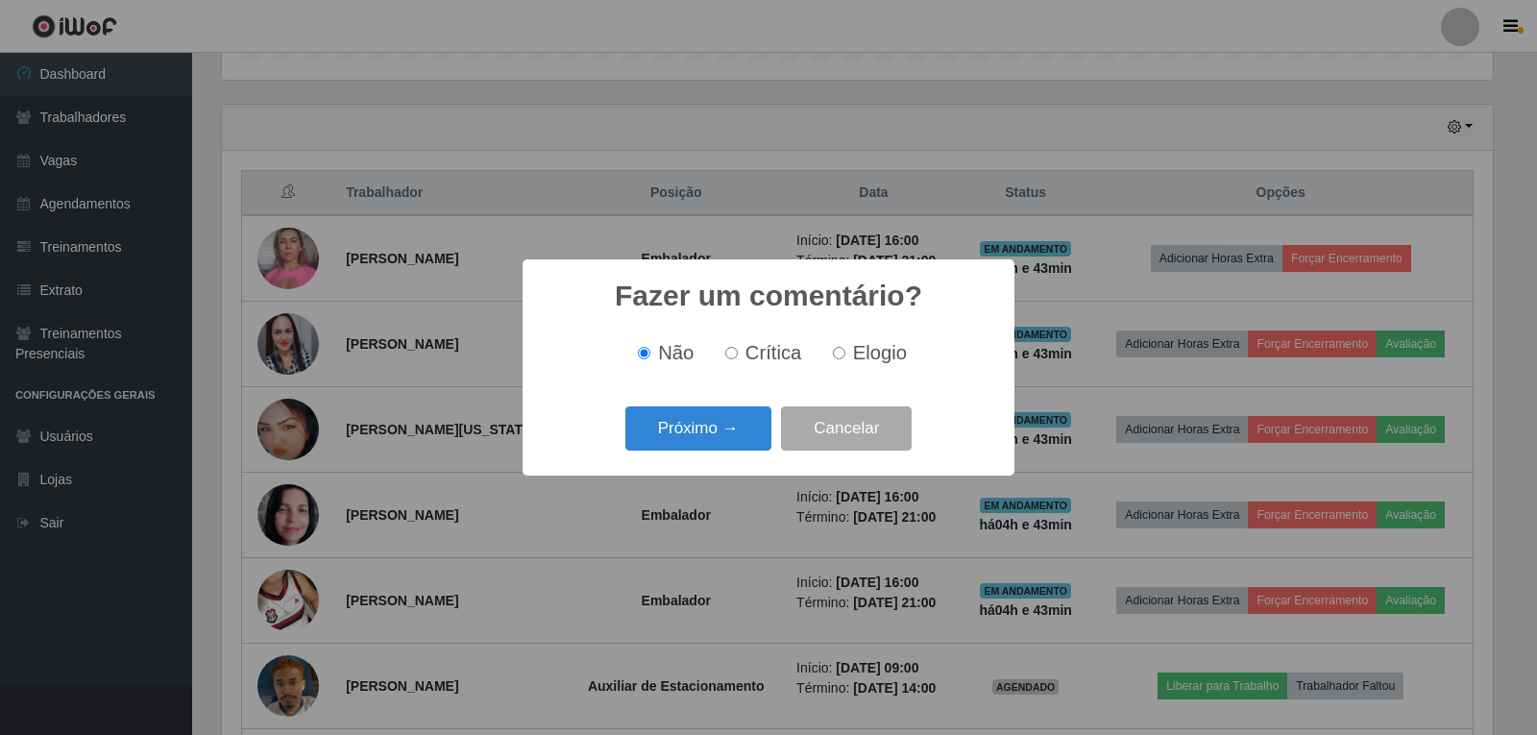
click at [857, 357] on span "Elogio" at bounding box center [880, 352] width 54 height 21
click at [845, 357] on input "Elogio" at bounding box center [839, 353] width 12 height 12
radio input "true"
click at [738, 436] on button "Próximo →" at bounding box center [698, 428] width 146 height 45
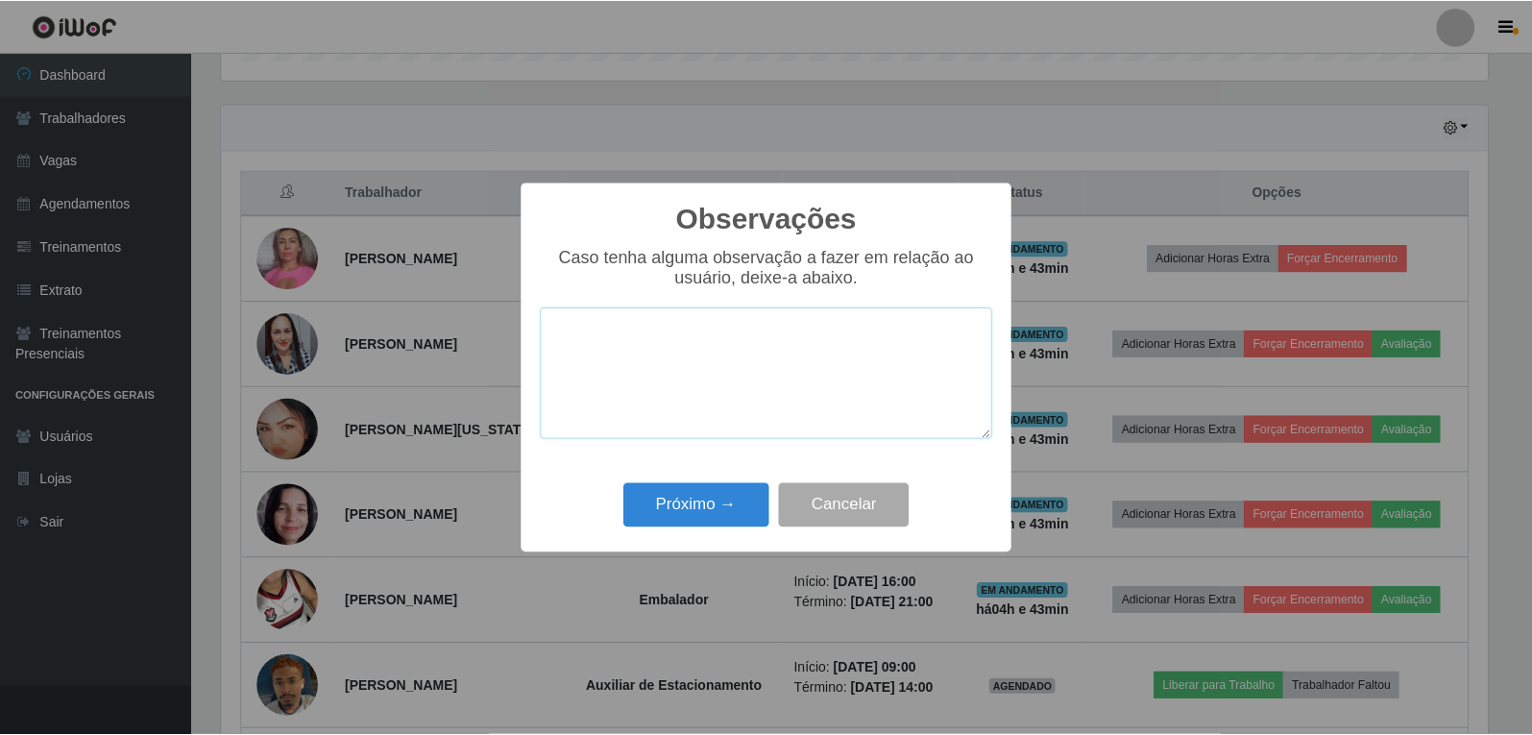
scroll to position [0, 0]
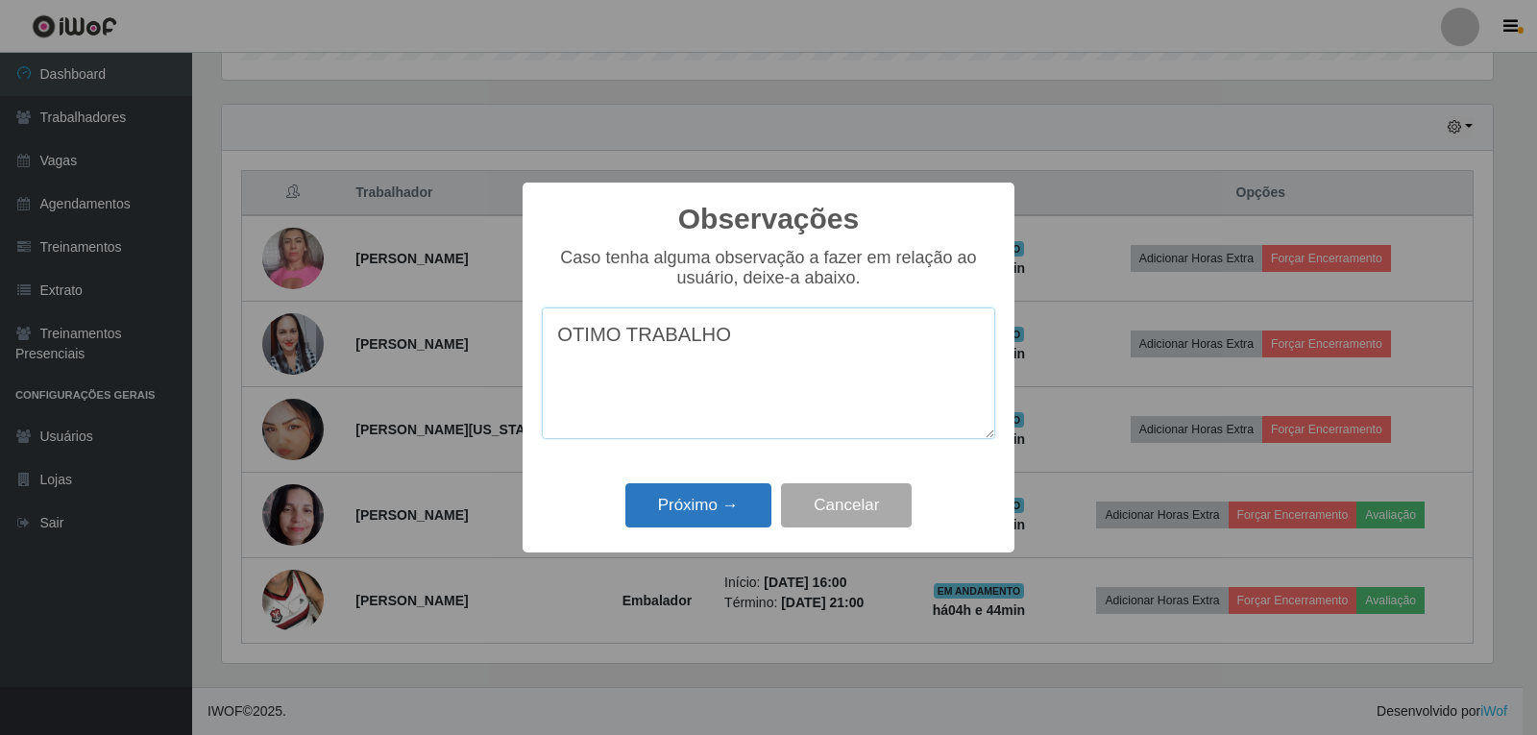
type textarea "OTIMO TRABALHO"
click at [756, 503] on button "Próximo →" at bounding box center [698, 505] width 146 height 45
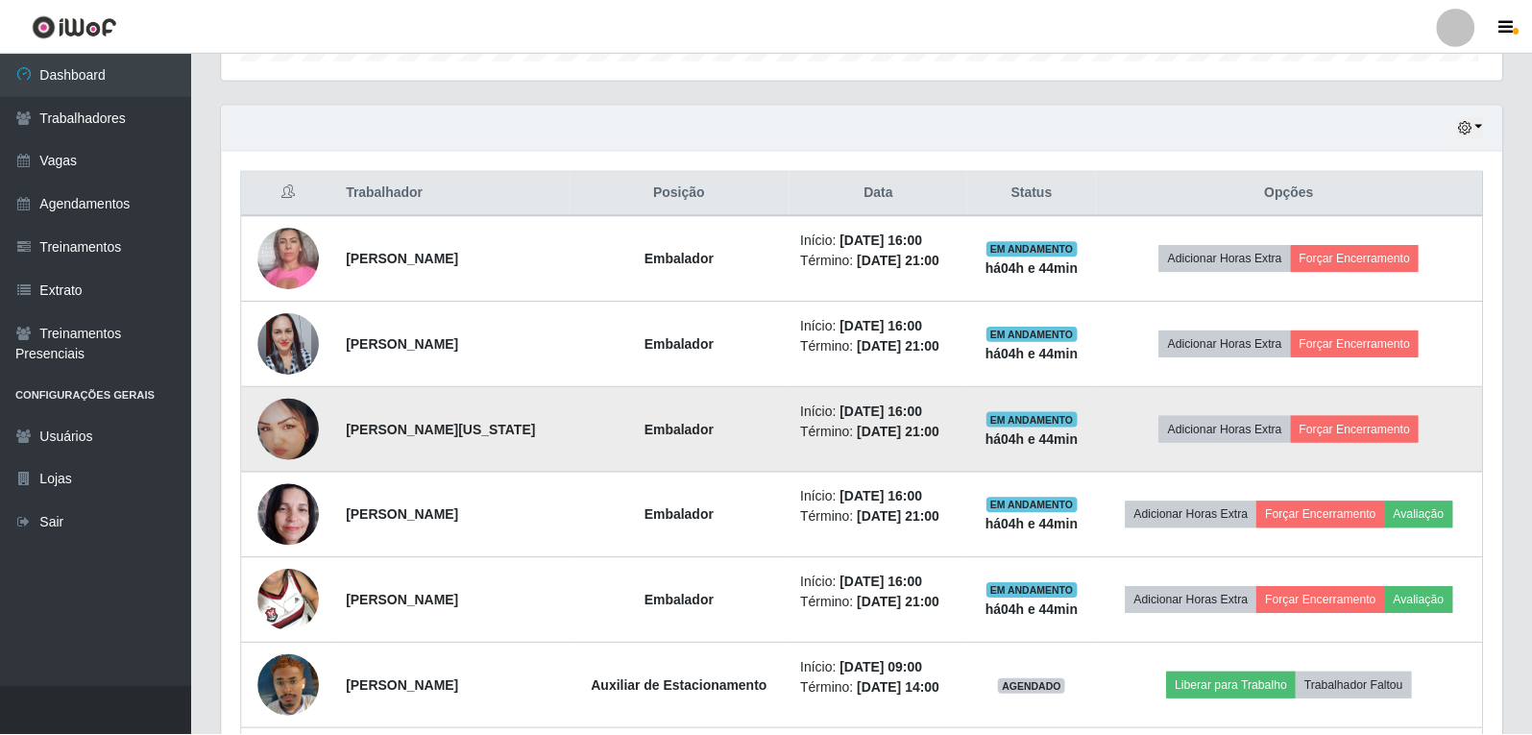
scroll to position [960204, 959323]
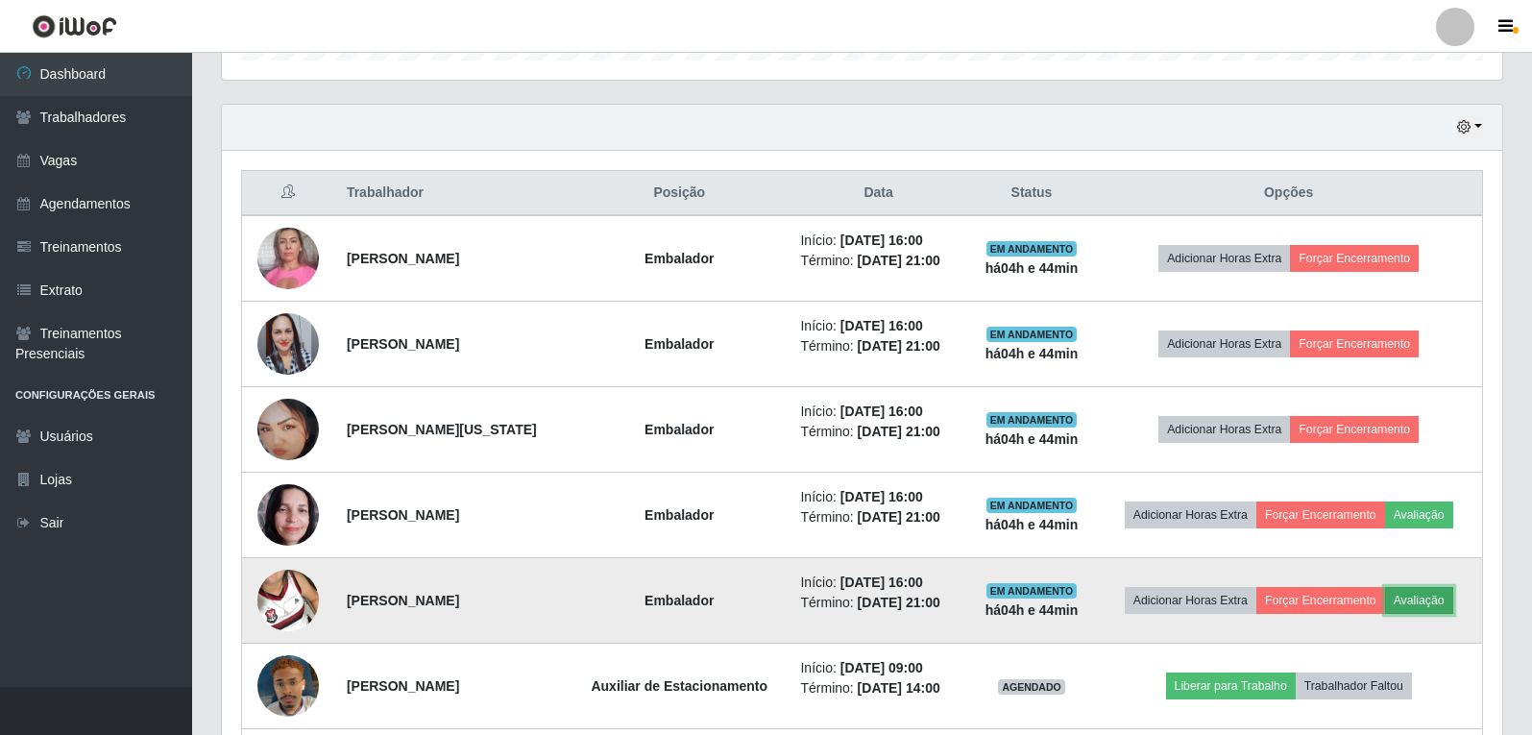
click at [1445, 596] on button "Avaliação" at bounding box center [1419, 600] width 68 height 27
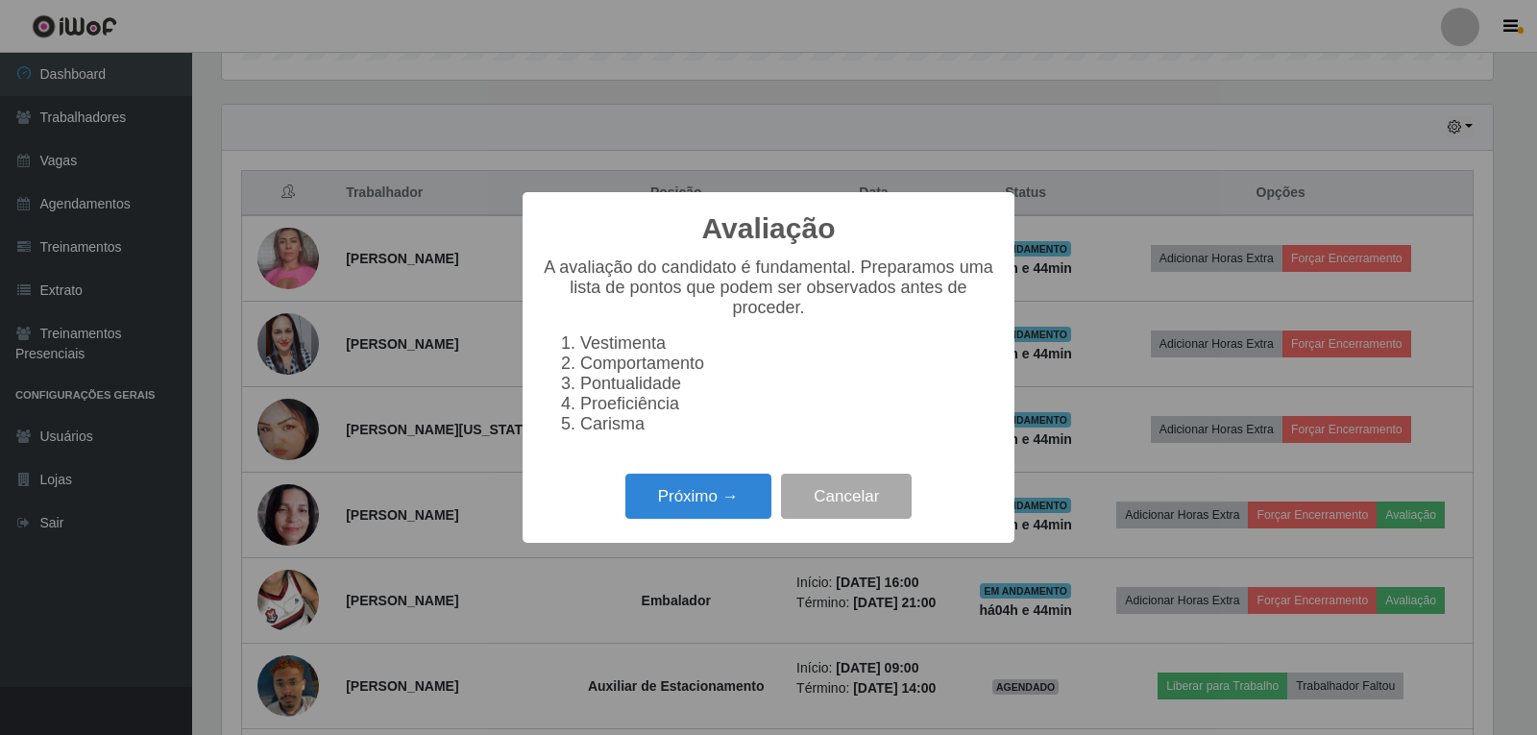
scroll to position [960204, 959332]
click at [715, 499] on button "Próximo →" at bounding box center [698, 496] width 146 height 45
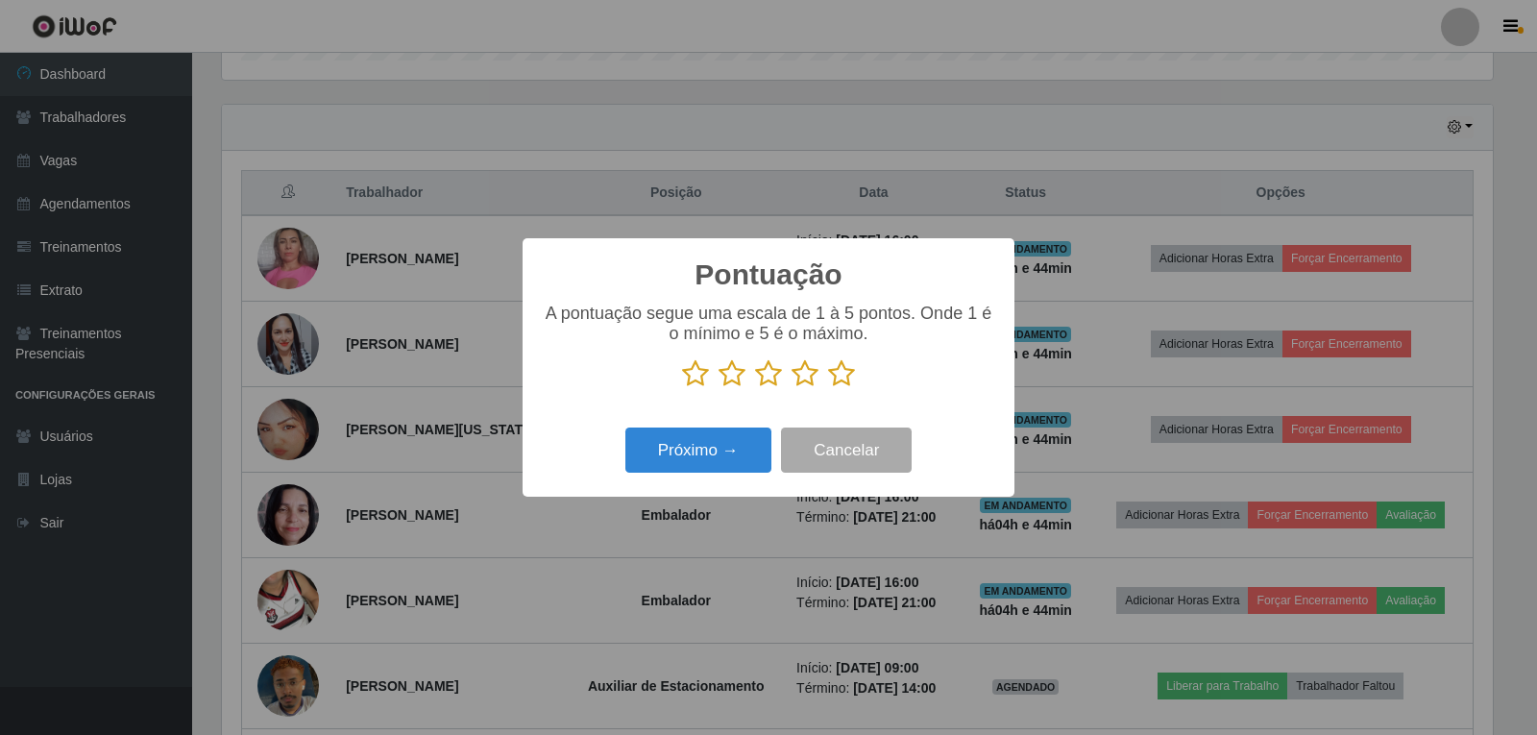
click at [842, 365] on icon at bounding box center [841, 373] width 27 height 29
click at [828, 388] on input "radio" at bounding box center [828, 388] width 0 height 0
click at [735, 449] on button "Próximo →" at bounding box center [698, 449] width 146 height 45
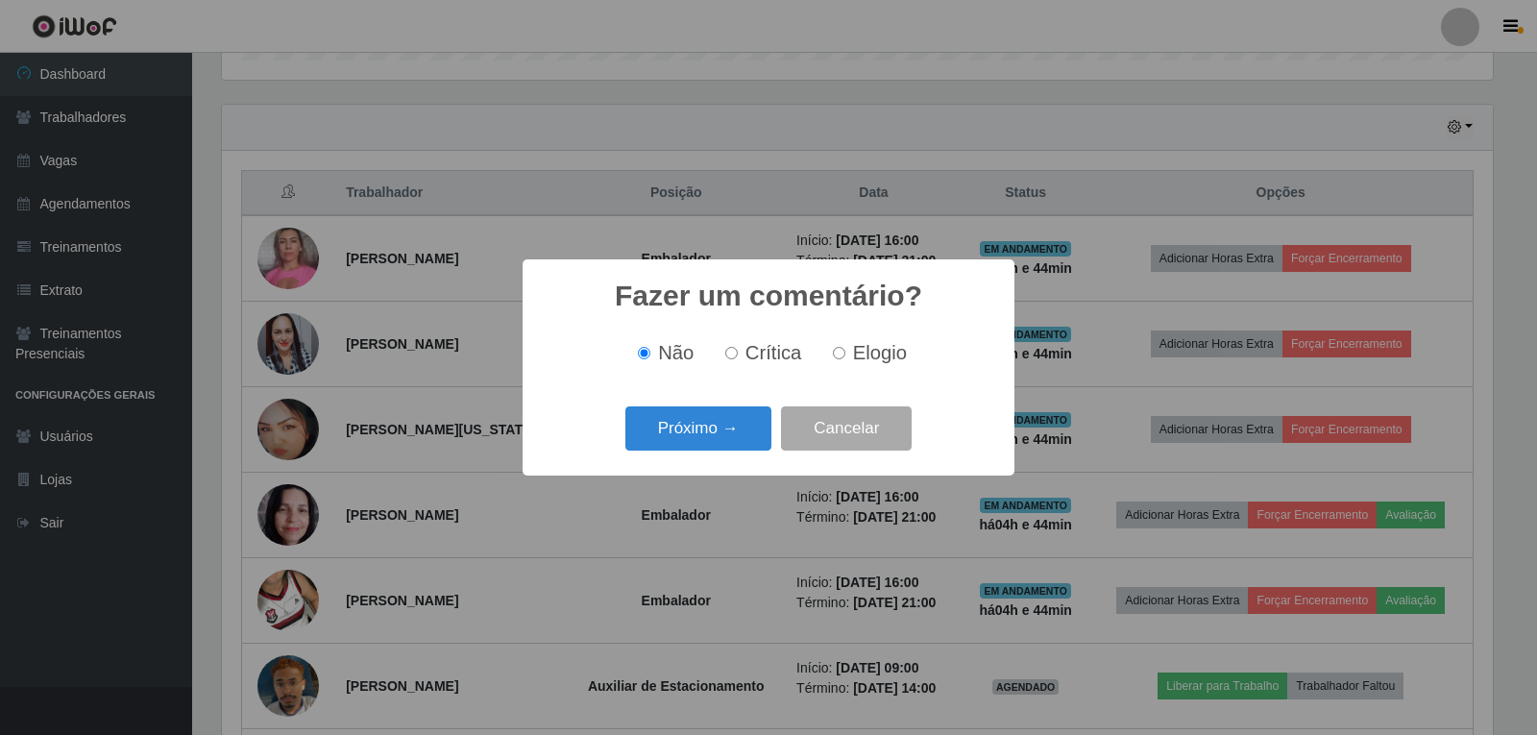
click at [855, 361] on span "Elogio" at bounding box center [880, 352] width 54 height 21
click at [845, 359] on input "Elogio" at bounding box center [839, 353] width 12 height 12
radio input "true"
click at [746, 417] on button "Próximo →" at bounding box center [698, 428] width 146 height 45
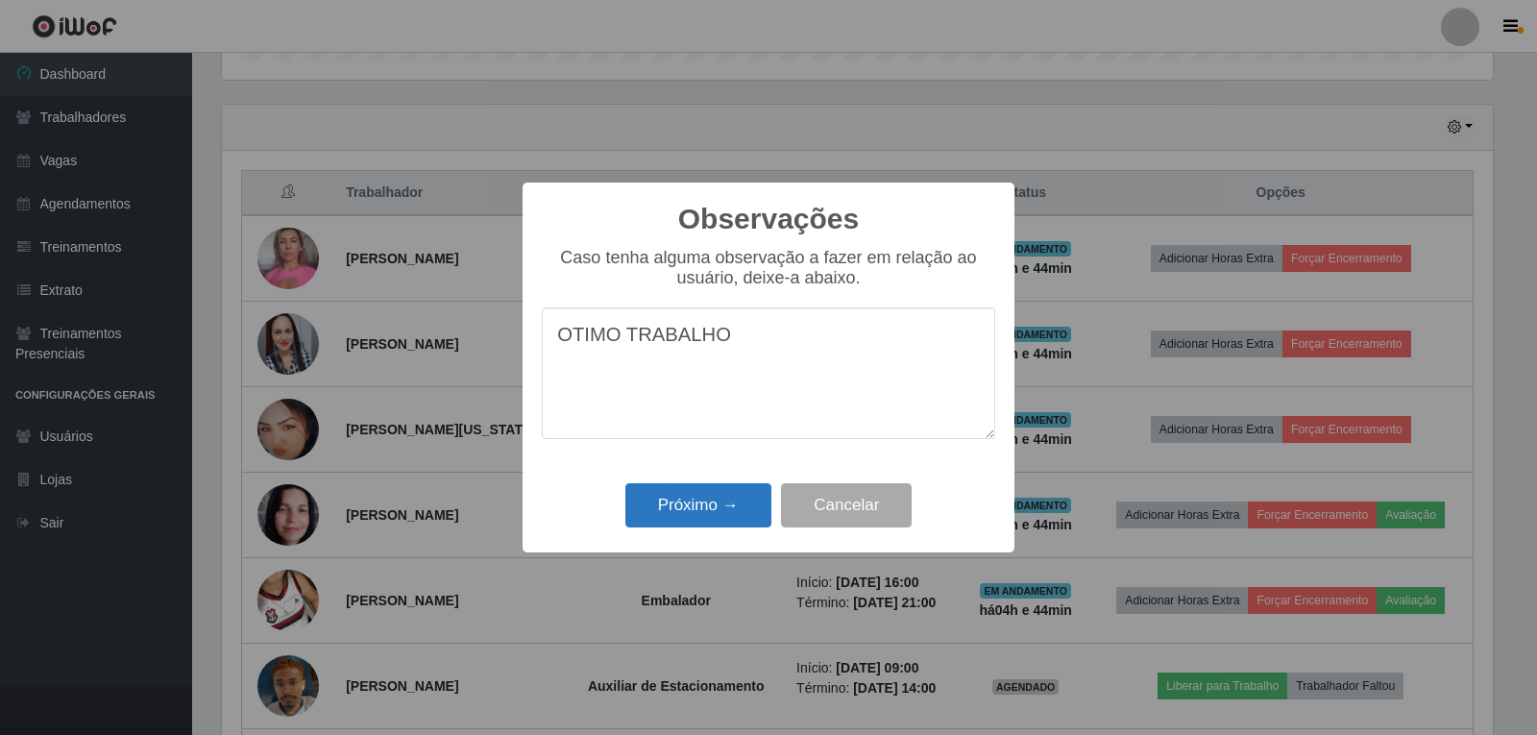
type textarea "OTIMO TRABALHO"
click at [732, 497] on button "Próximo →" at bounding box center [698, 505] width 146 height 45
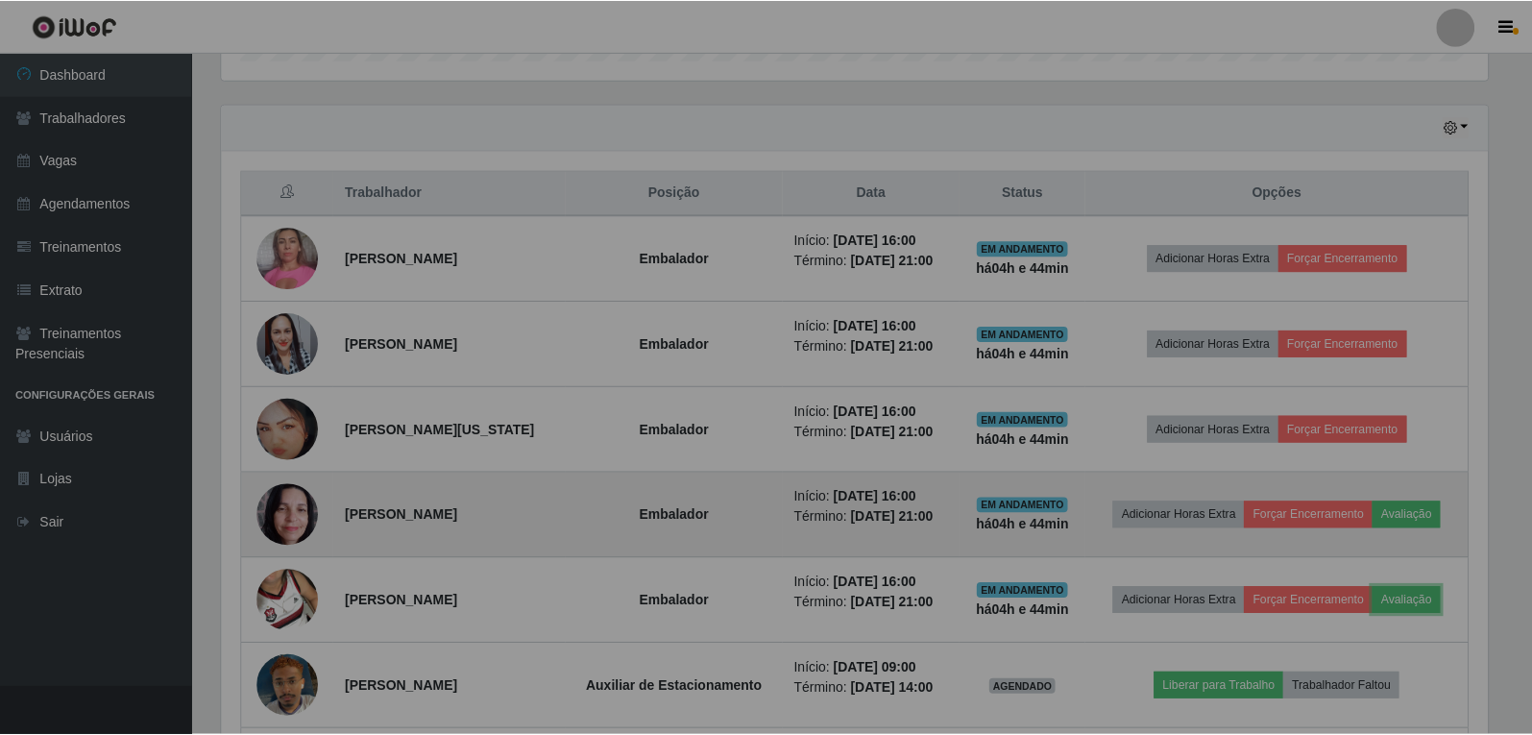
scroll to position [399, 1280]
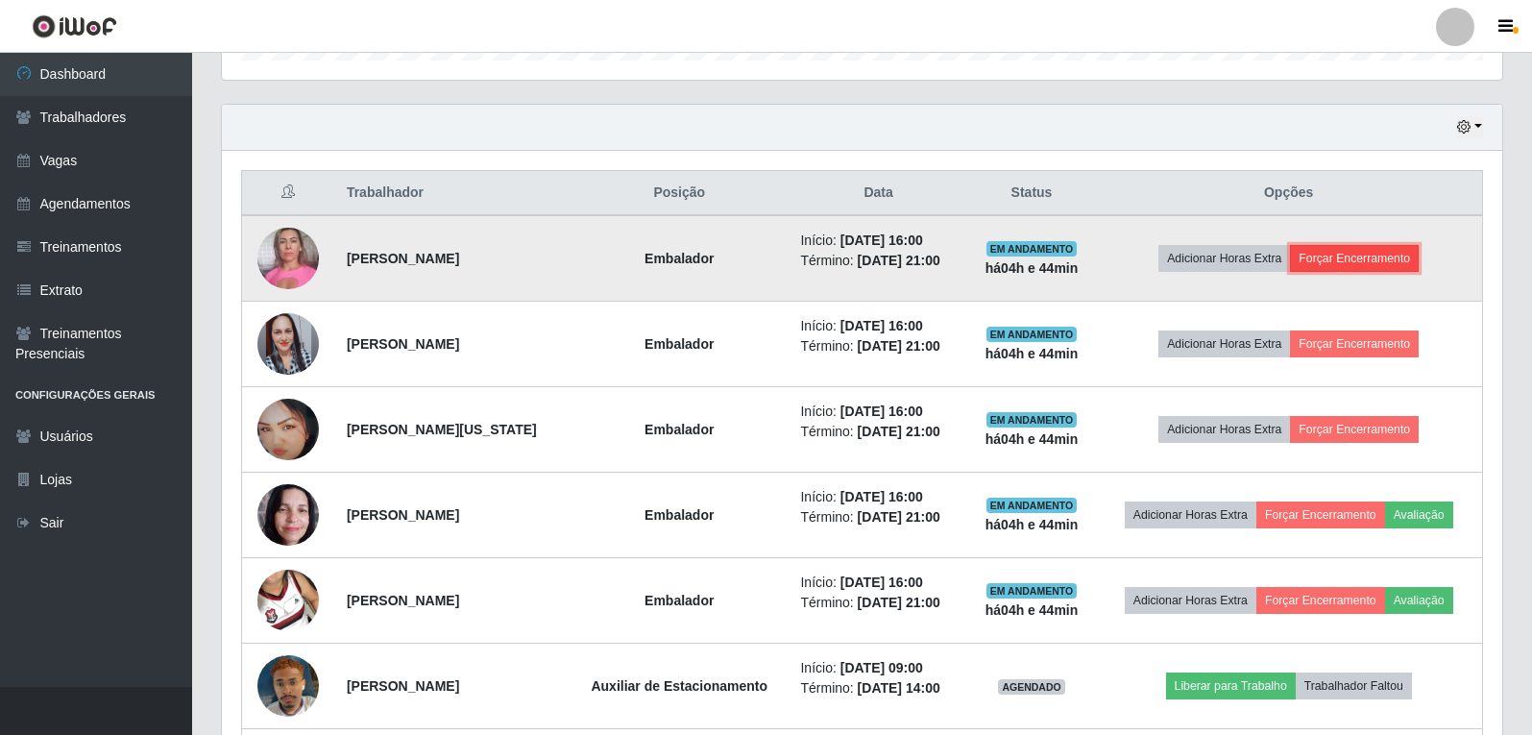
click at [1351, 266] on button "Forçar Encerramento" at bounding box center [1354, 258] width 129 height 27
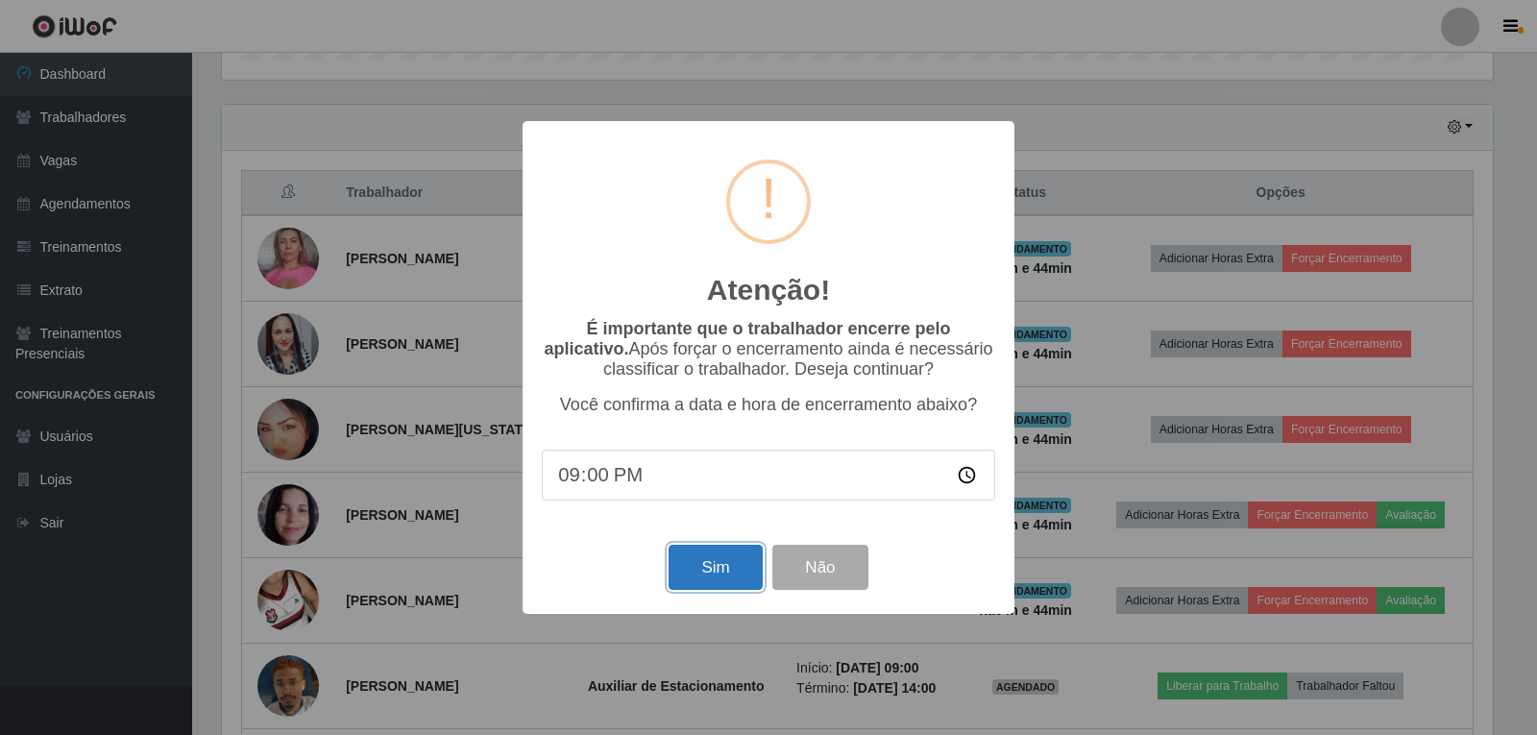
click at [739, 572] on button "Sim" at bounding box center [715, 567] width 93 height 45
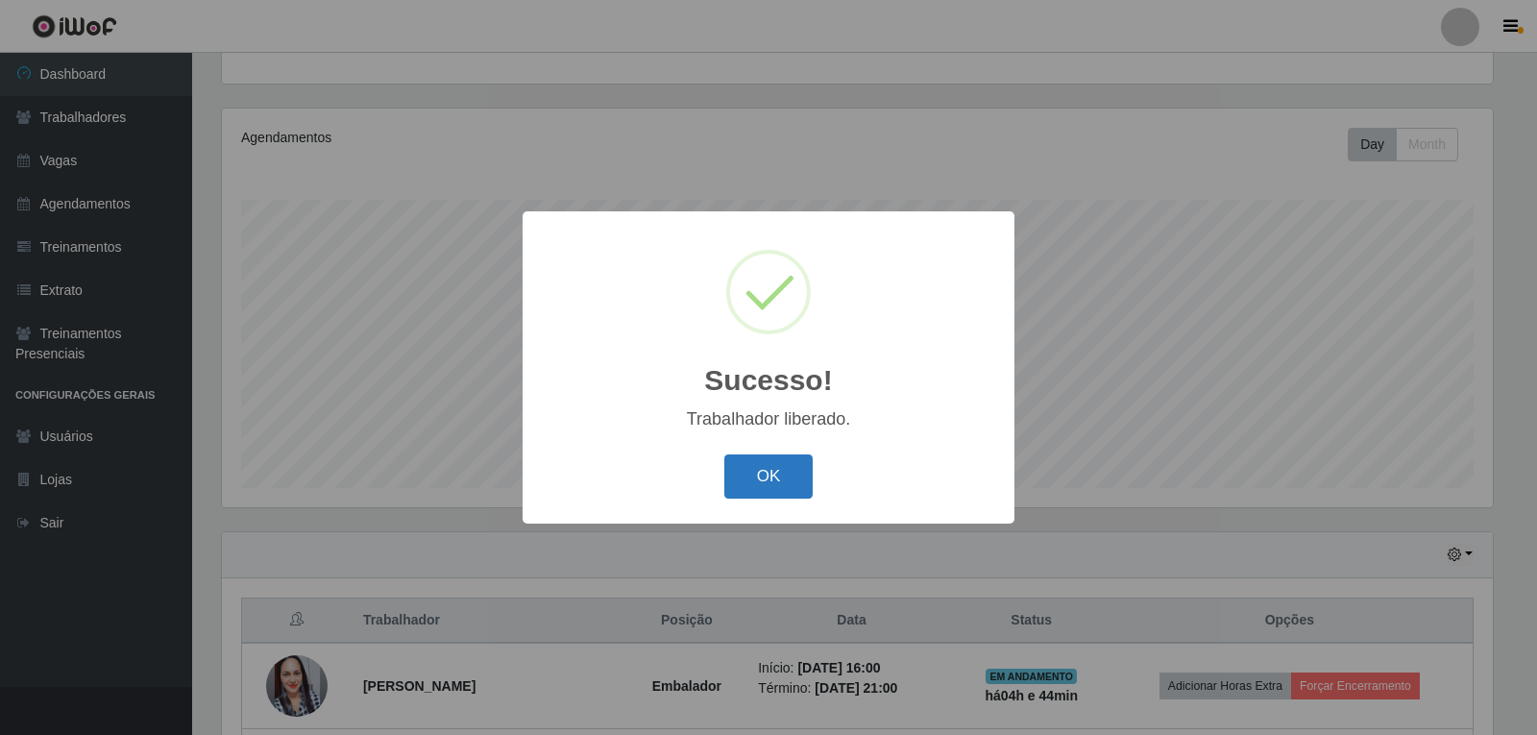
click at [791, 479] on button "OK" at bounding box center [768, 476] width 89 height 45
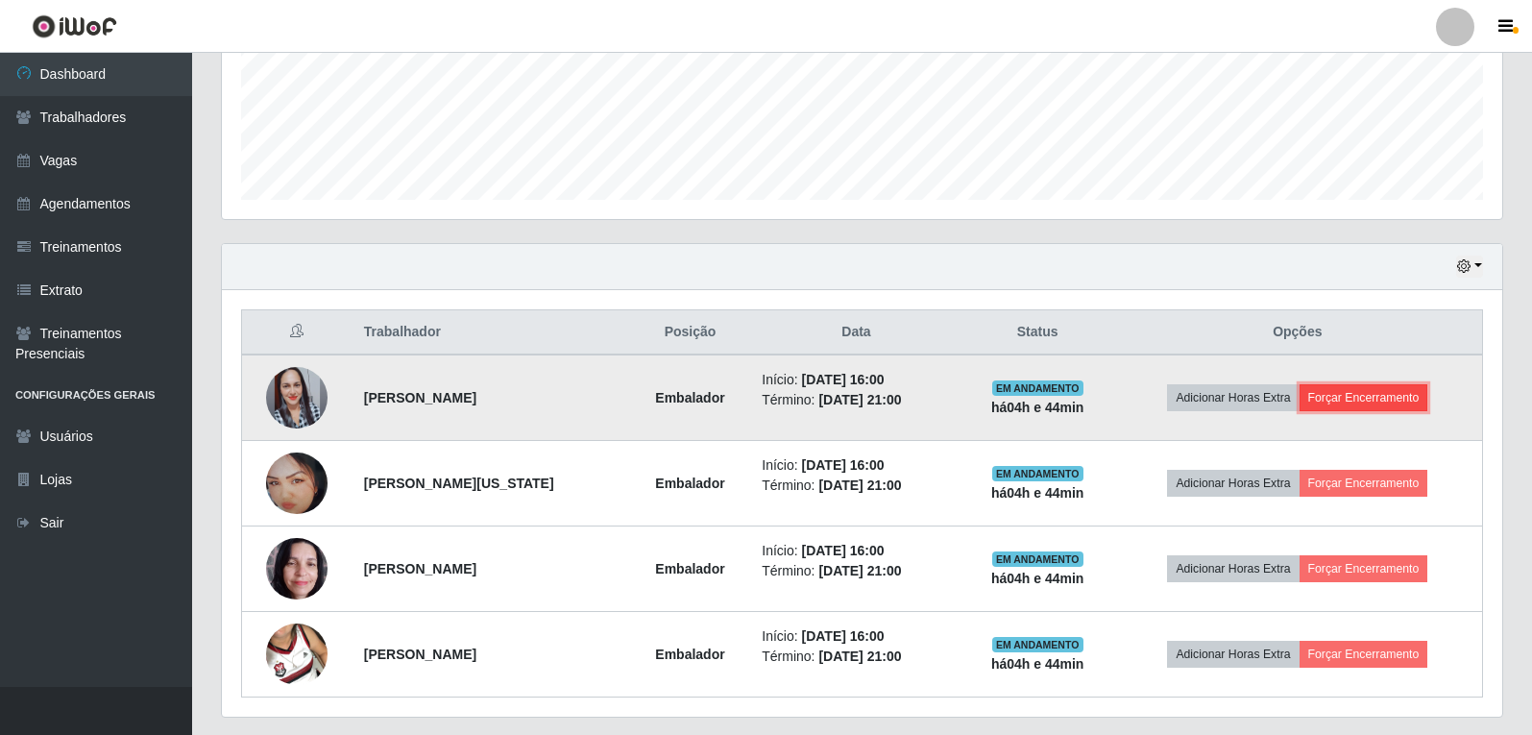
click at [1360, 387] on button "Forçar Encerramento" at bounding box center [1364, 397] width 129 height 27
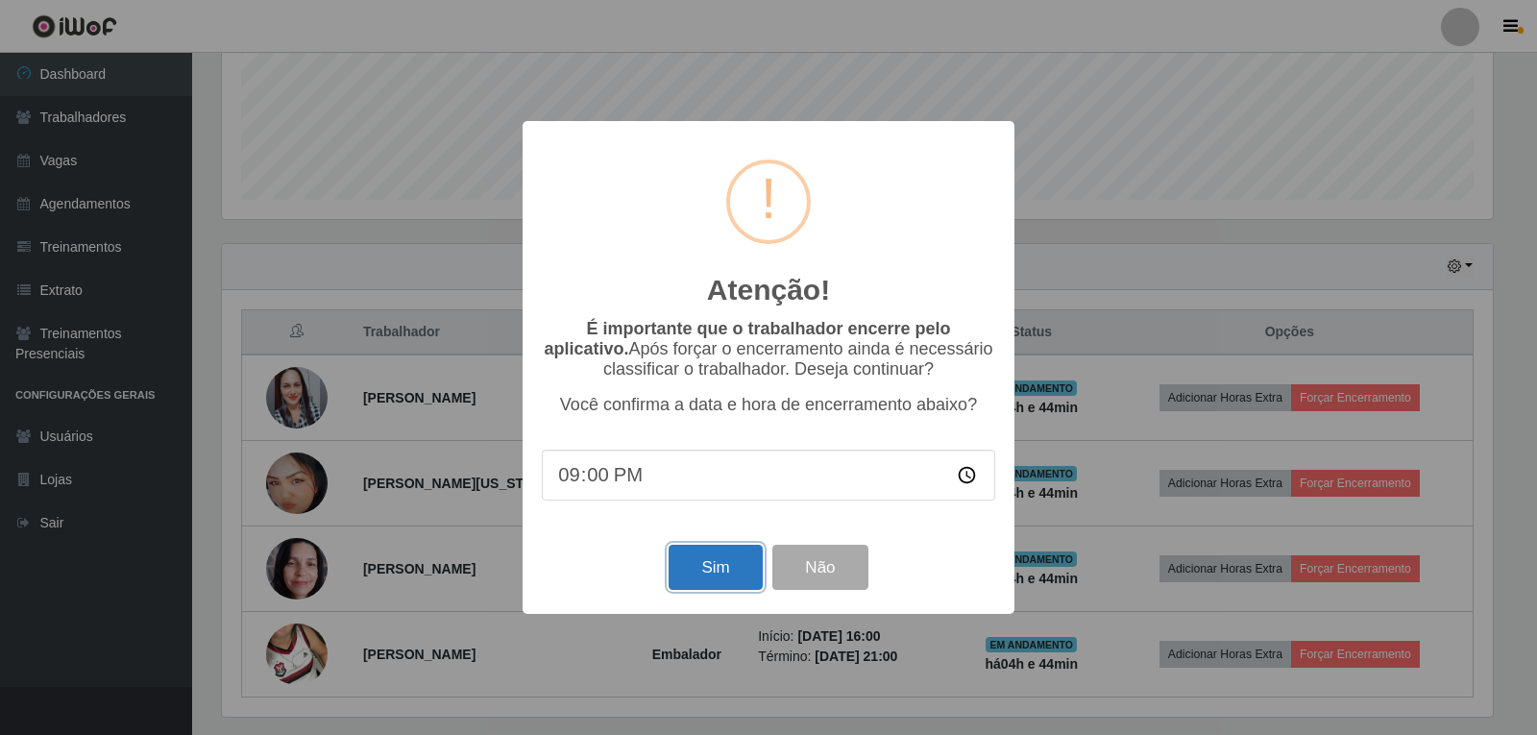
click at [717, 581] on button "Sim" at bounding box center [715, 567] width 93 height 45
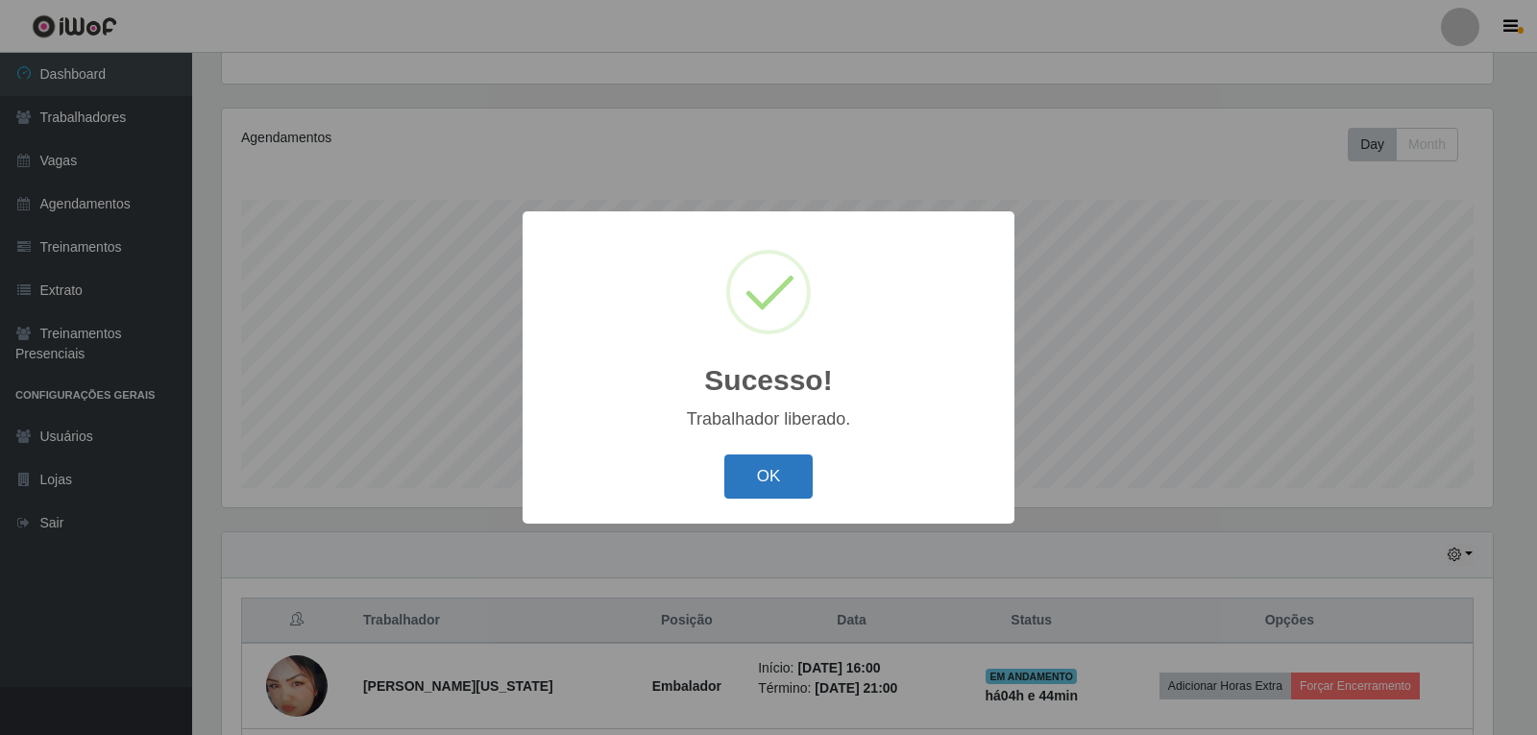
click at [729, 491] on button "OK" at bounding box center [768, 476] width 89 height 45
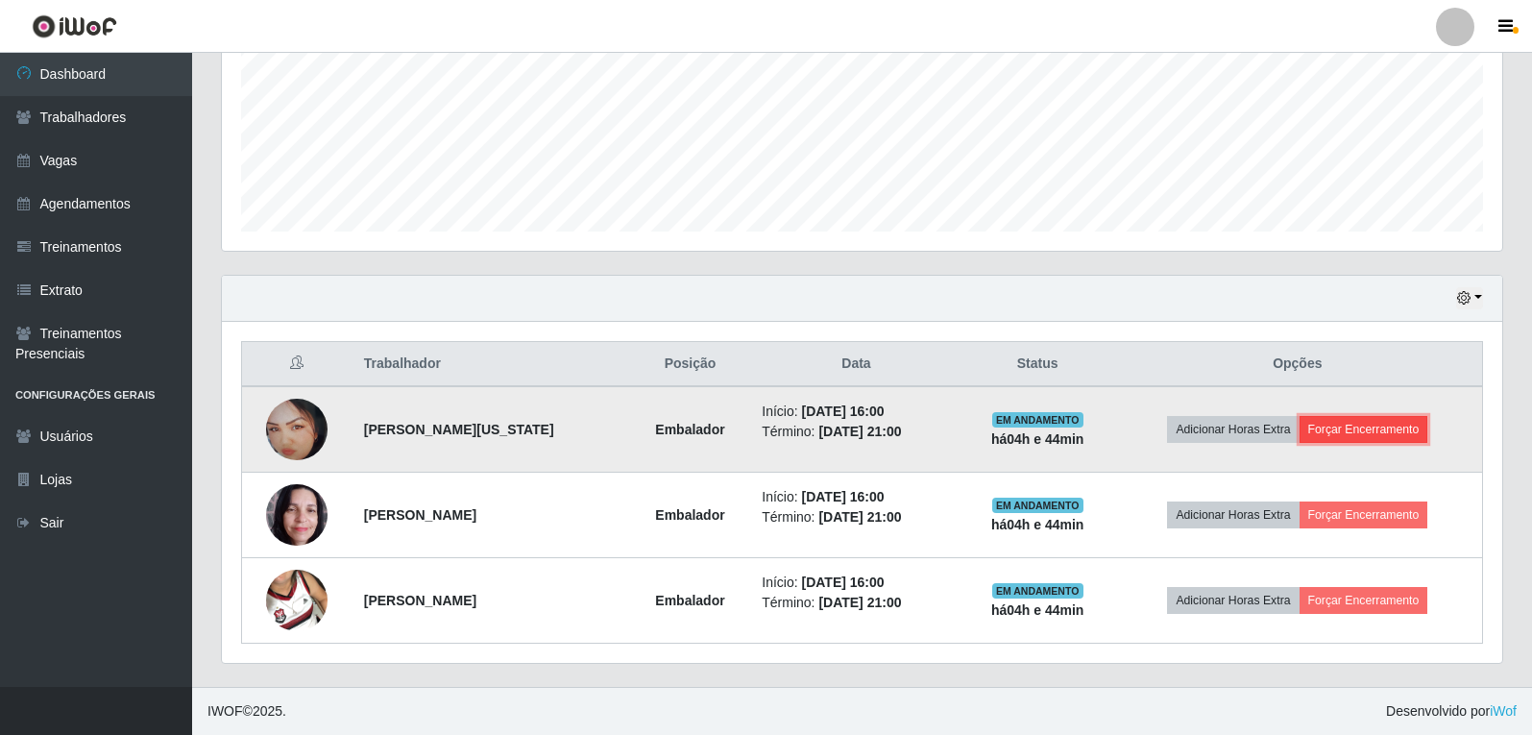
click at [1372, 419] on button "Forçar Encerramento" at bounding box center [1364, 429] width 129 height 27
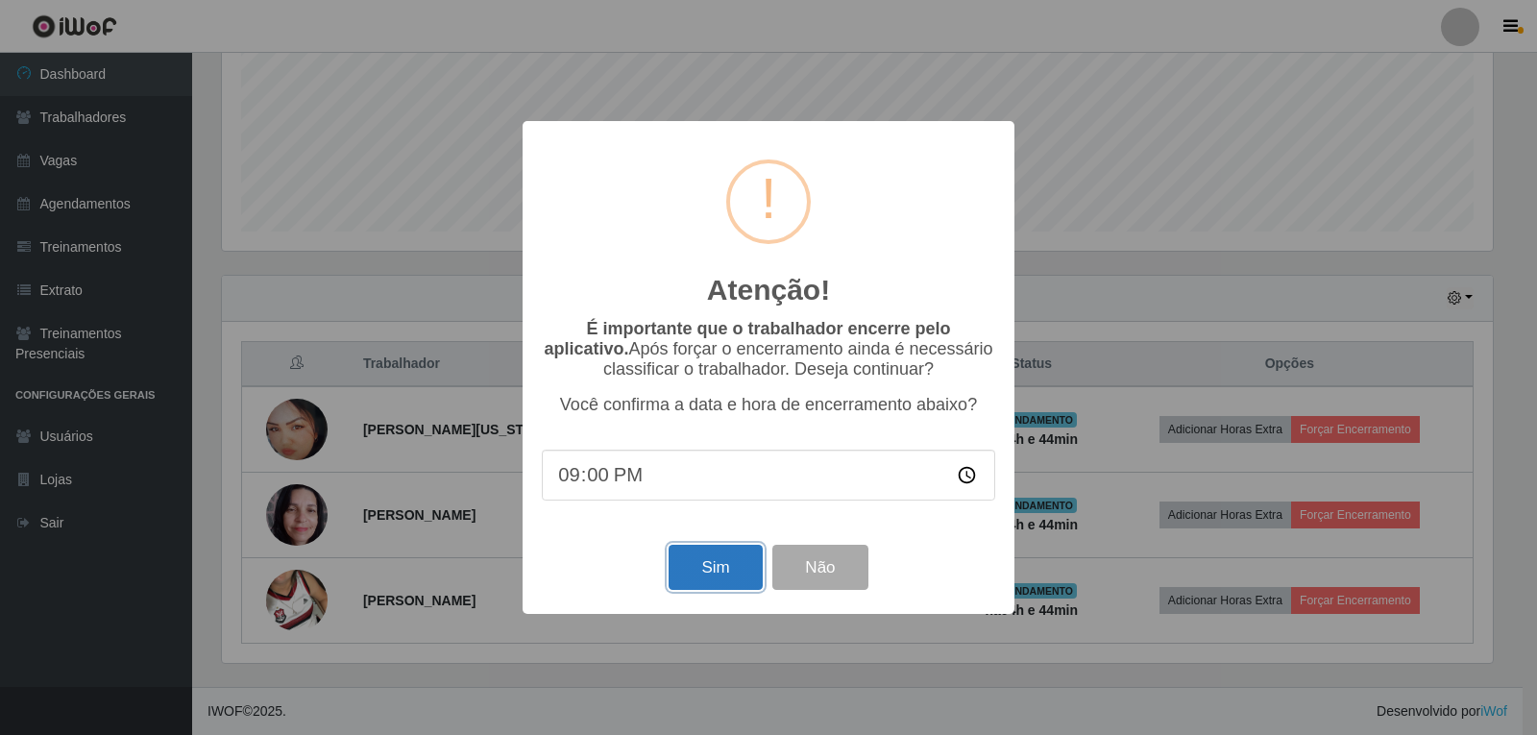
click at [705, 573] on button "Sim" at bounding box center [715, 567] width 93 height 45
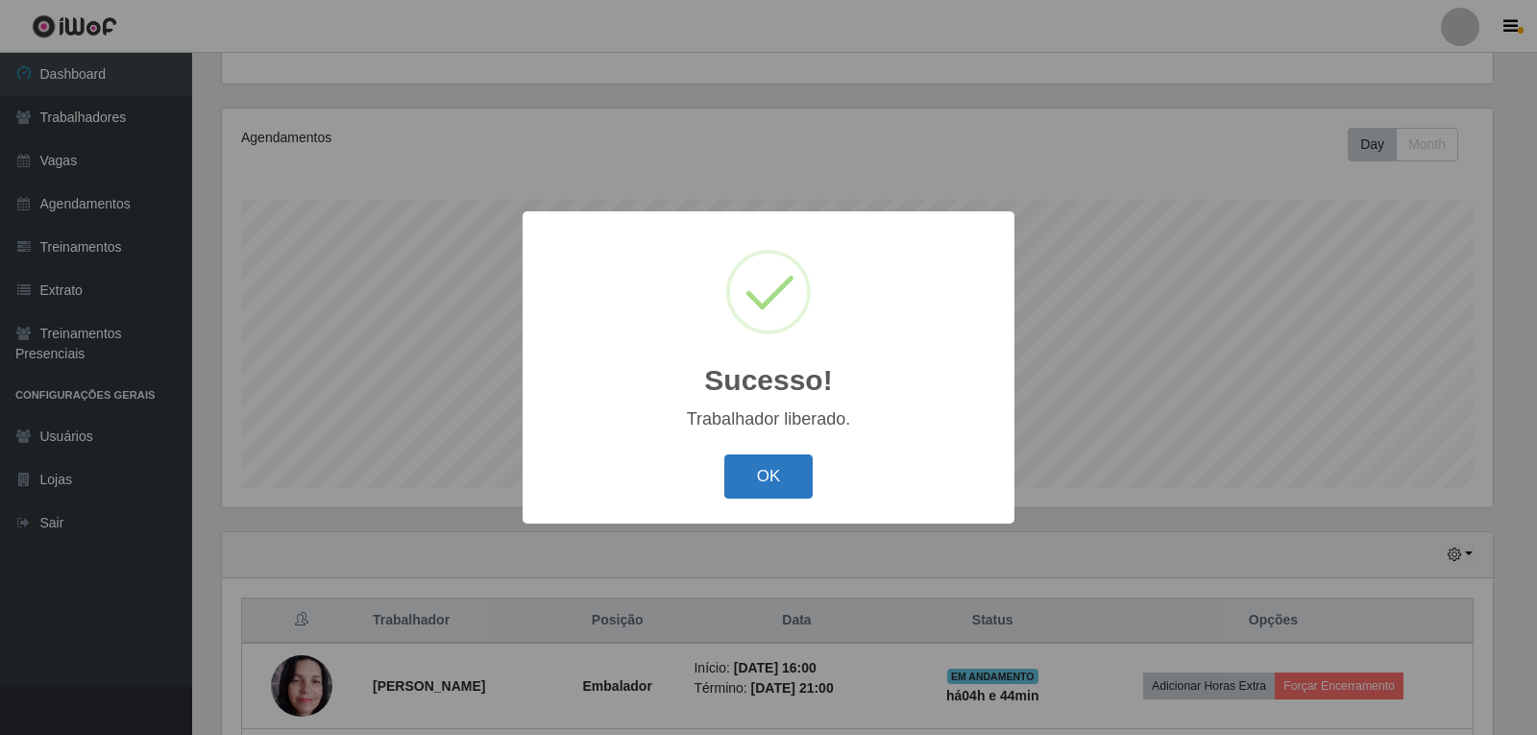
click at [786, 474] on button "OK" at bounding box center [768, 476] width 89 height 45
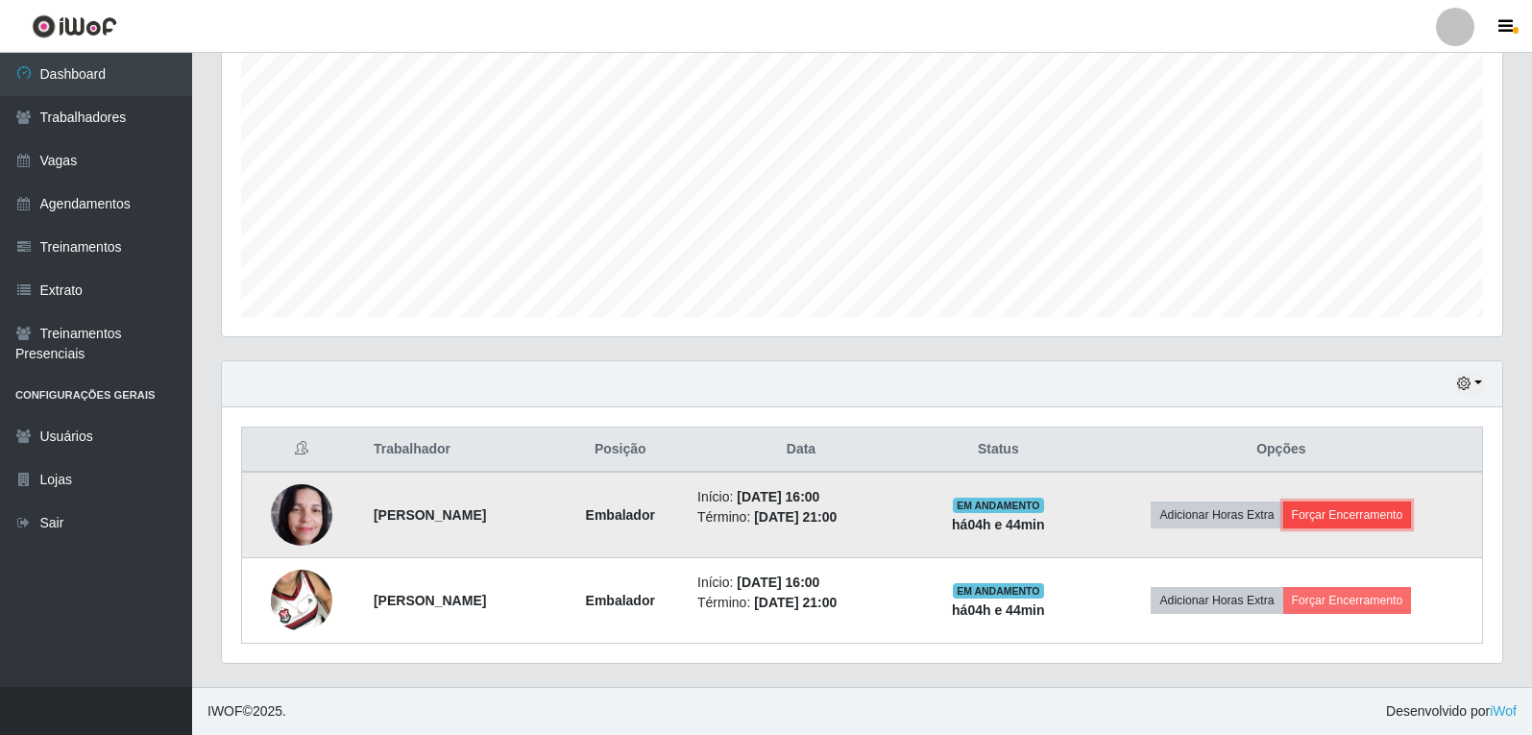
click at [1340, 507] on button "Forçar Encerramento" at bounding box center [1347, 514] width 129 height 27
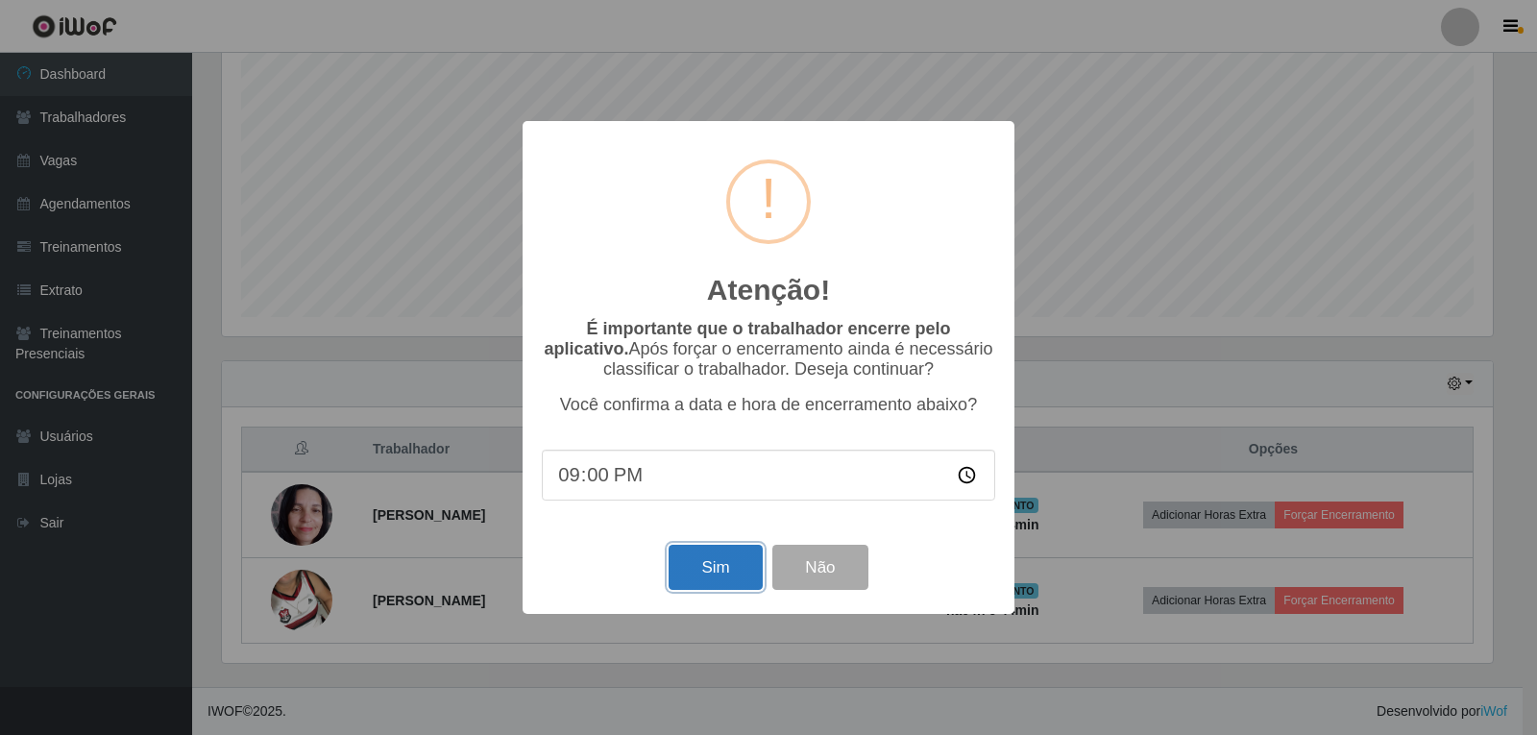
click at [710, 561] on button "Sim" at bounding box center [715, 567] width 93 height 45
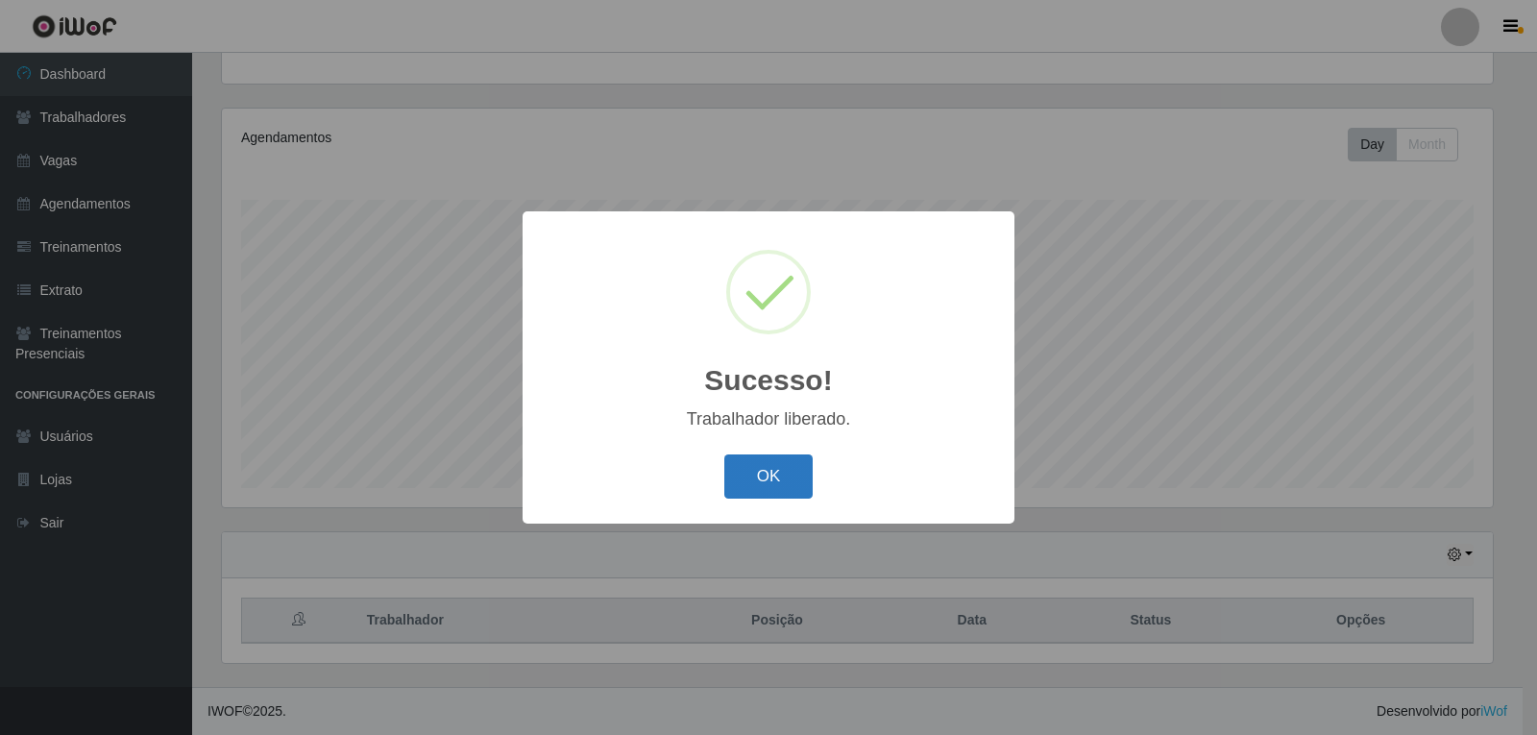
click at [749, 476] on button "OK" at bounding box center [768, 476] width 89 height 45
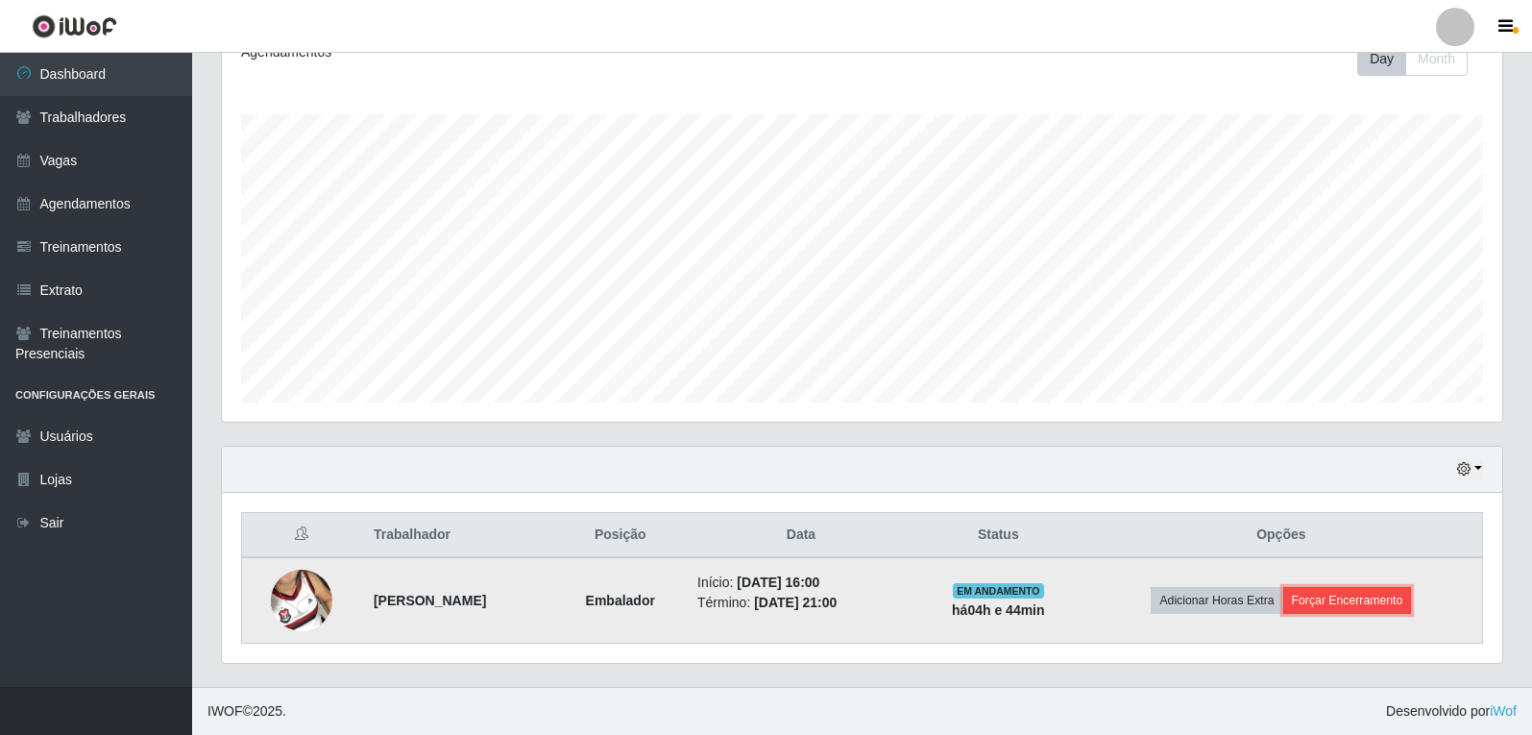
click at [1391, 604] on button "Forçar Encerramento" at bounding box center [1347, 600] width 129 height 27
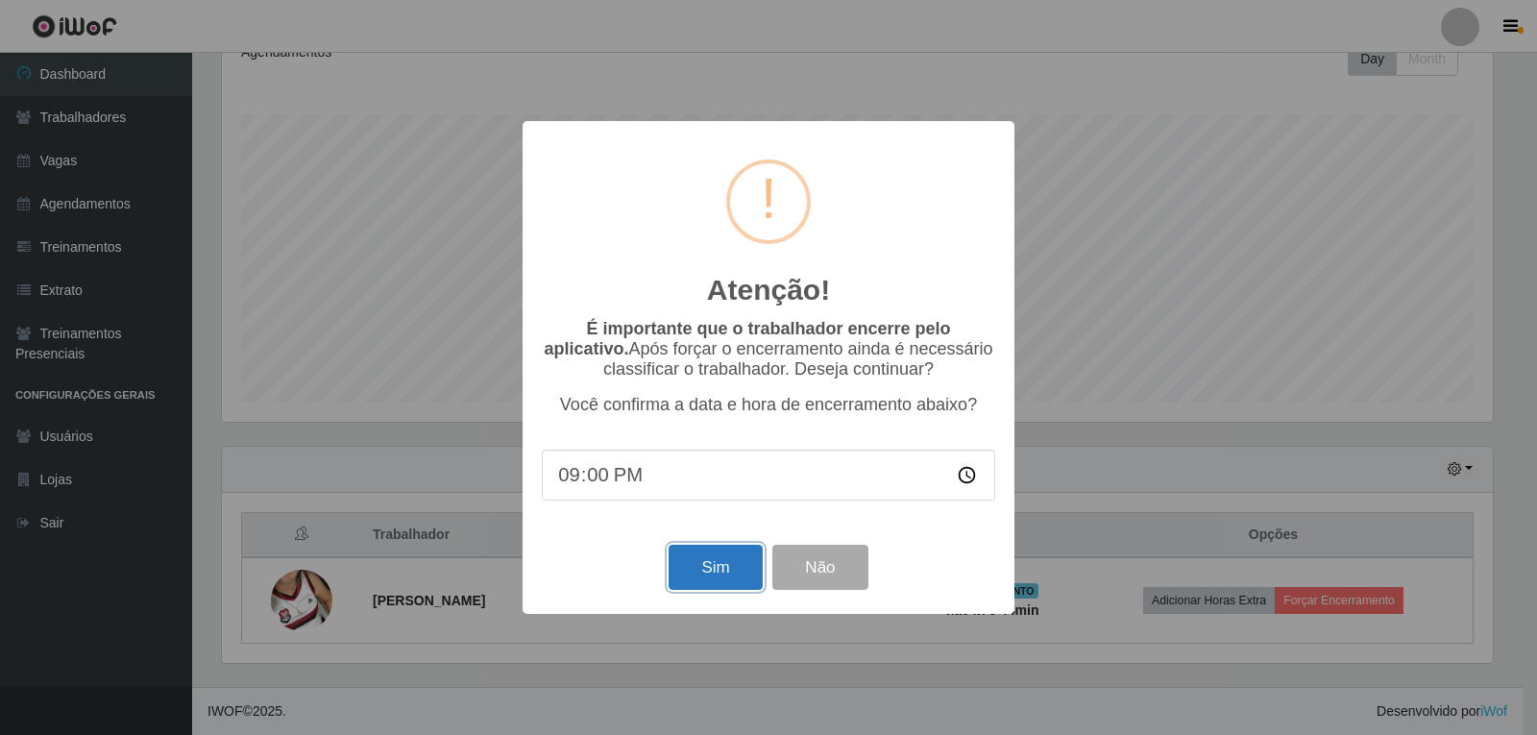
click at [719, 577] on button "Sim" at bounding box center [715, 567] width 93 height 45
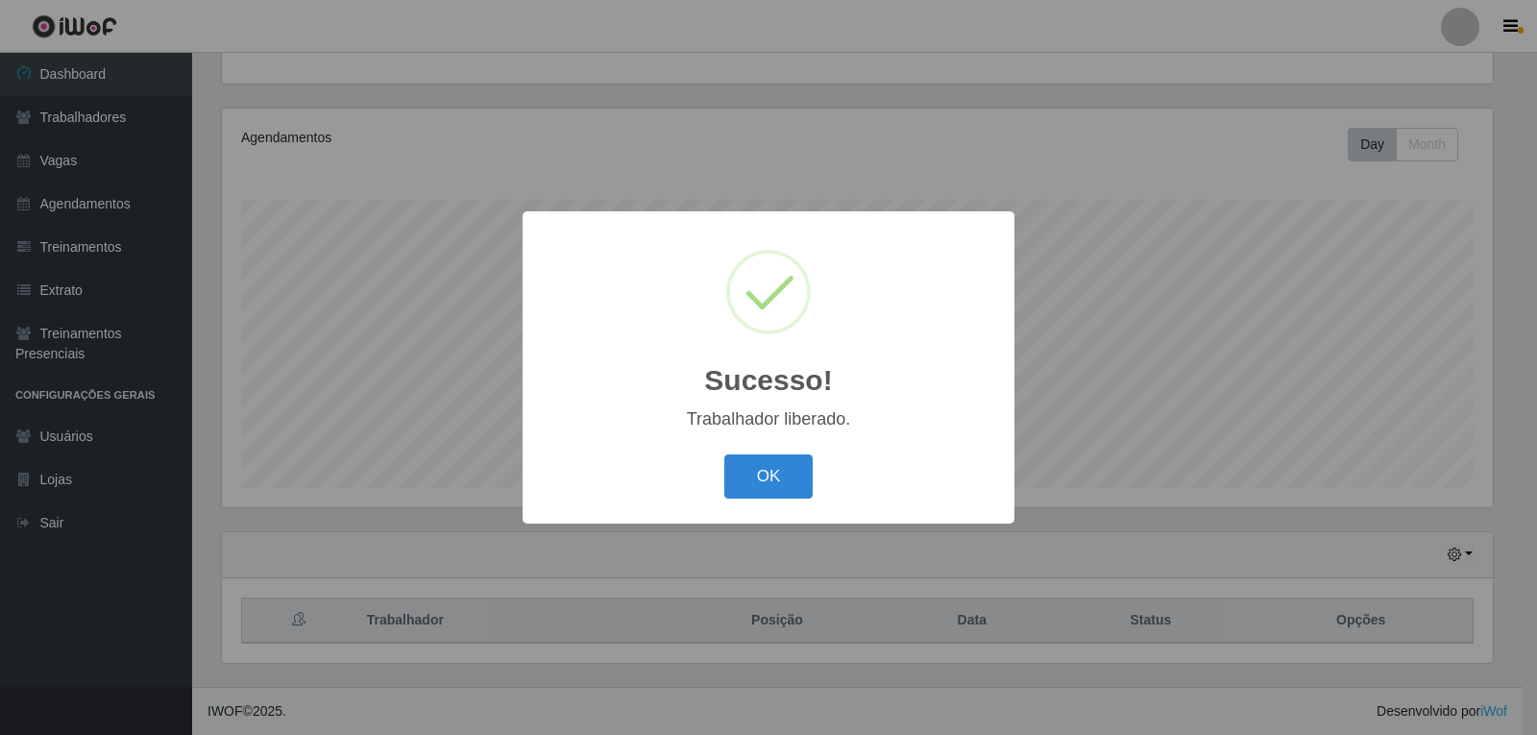
click at [815, 471] on div "OK Cancel" at bounding box center [768, 476] width 453 height 55
click at [796, 475] on button "OK" at bounding box center [768, 476] width 89 height 45
